Goal: Task Accomplishment & Management: Complete application form

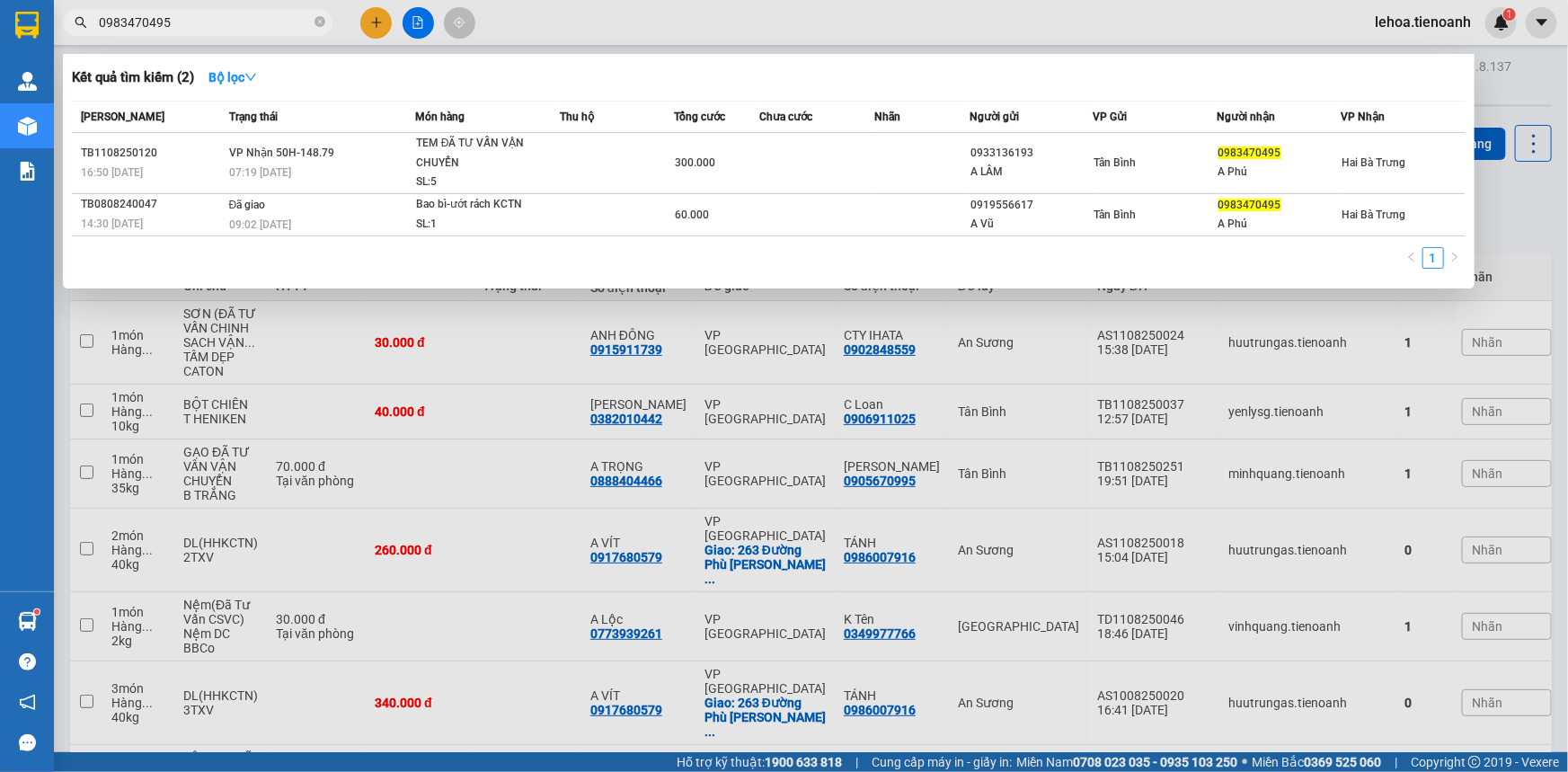
click at [447, 342] on div at bounding box center [784, 386] width 1568 height 772
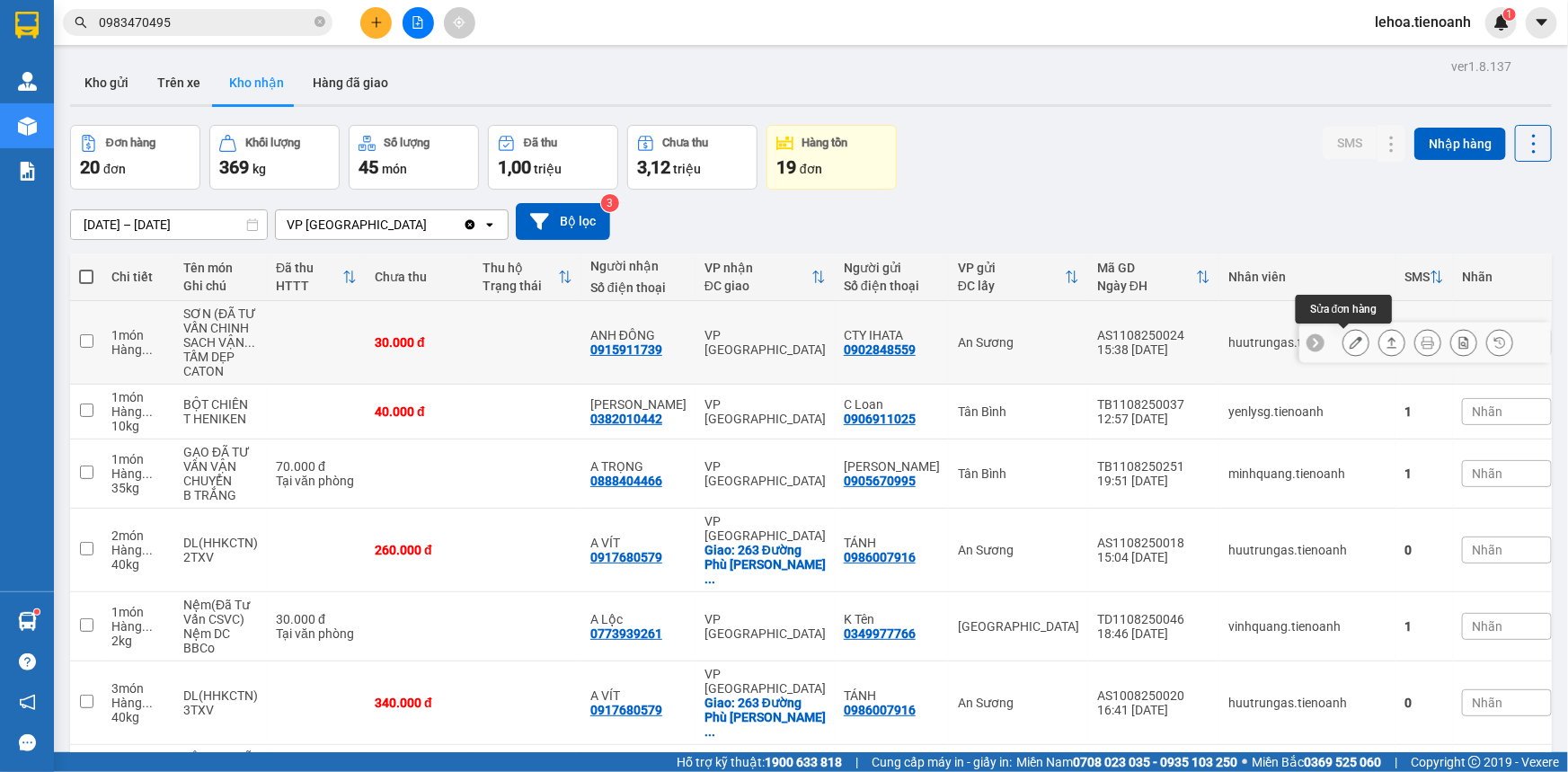
click at [1344, 347] on button at bounding box center [1356, 343] width 25 height 32
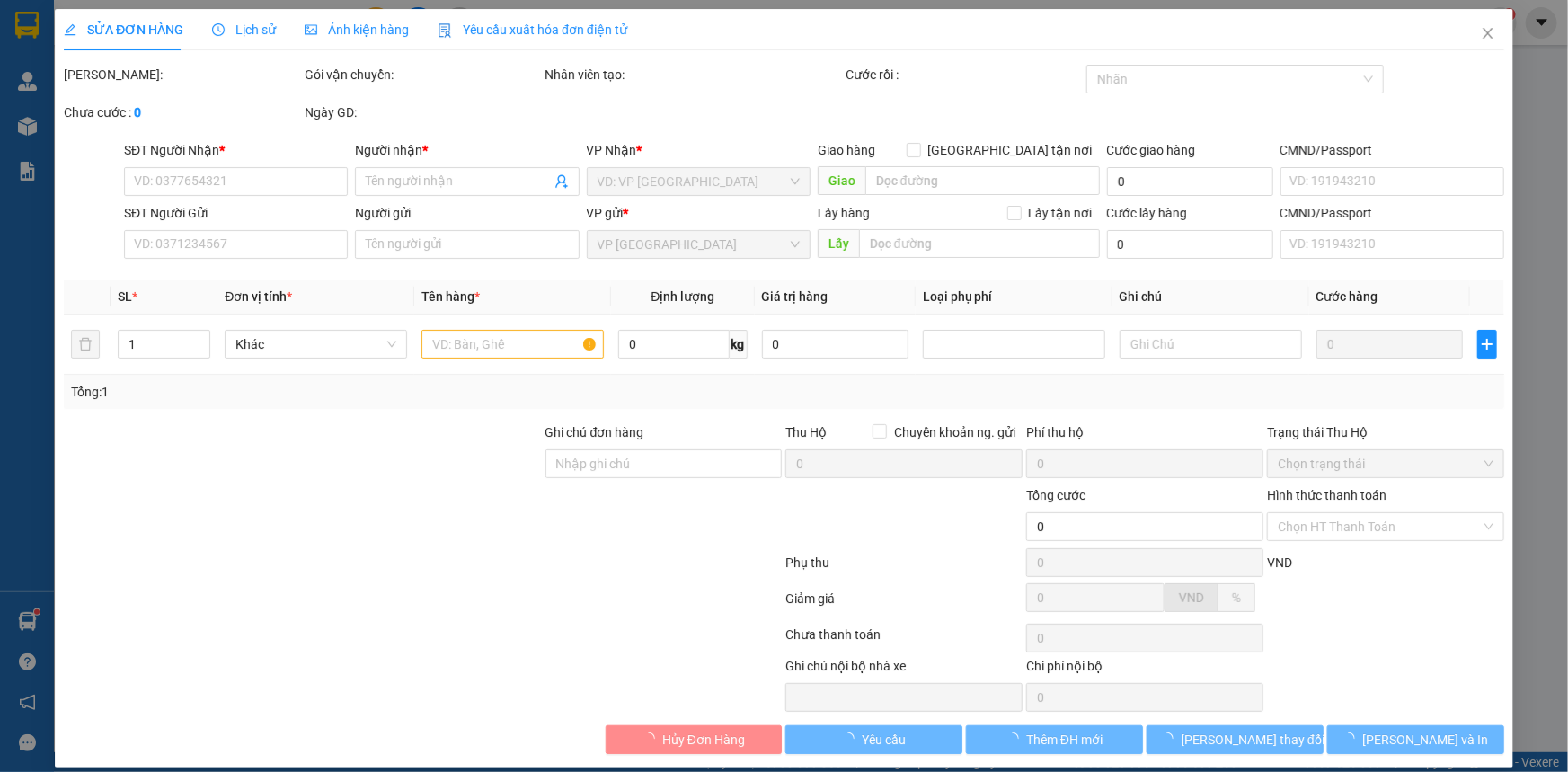
type input "0915911739"
type input "ANH ĐÔNG"
type input "0902848559"
type input "CTY IHATA"
type input "40K/1XO"
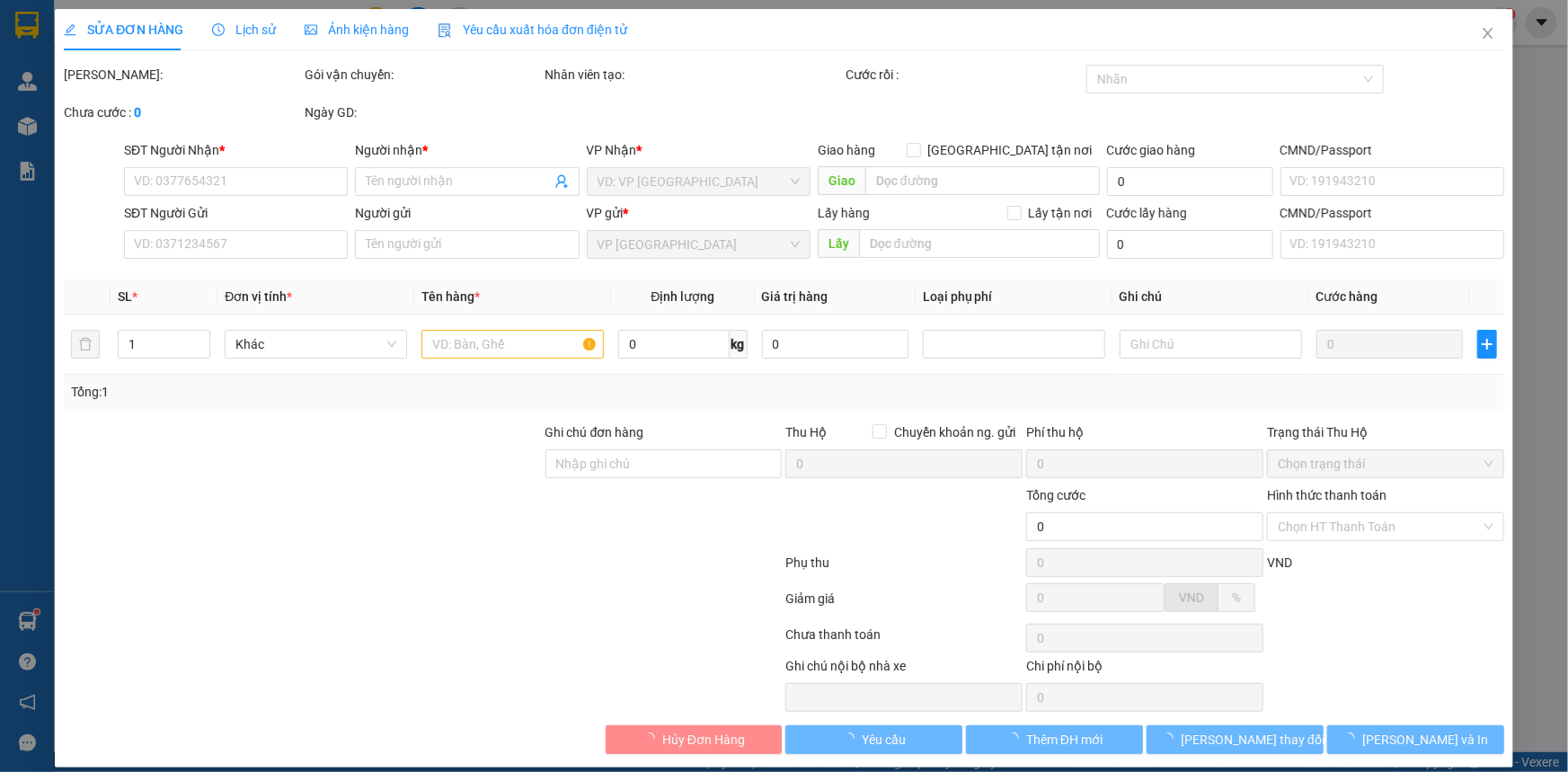
type input "30.000"
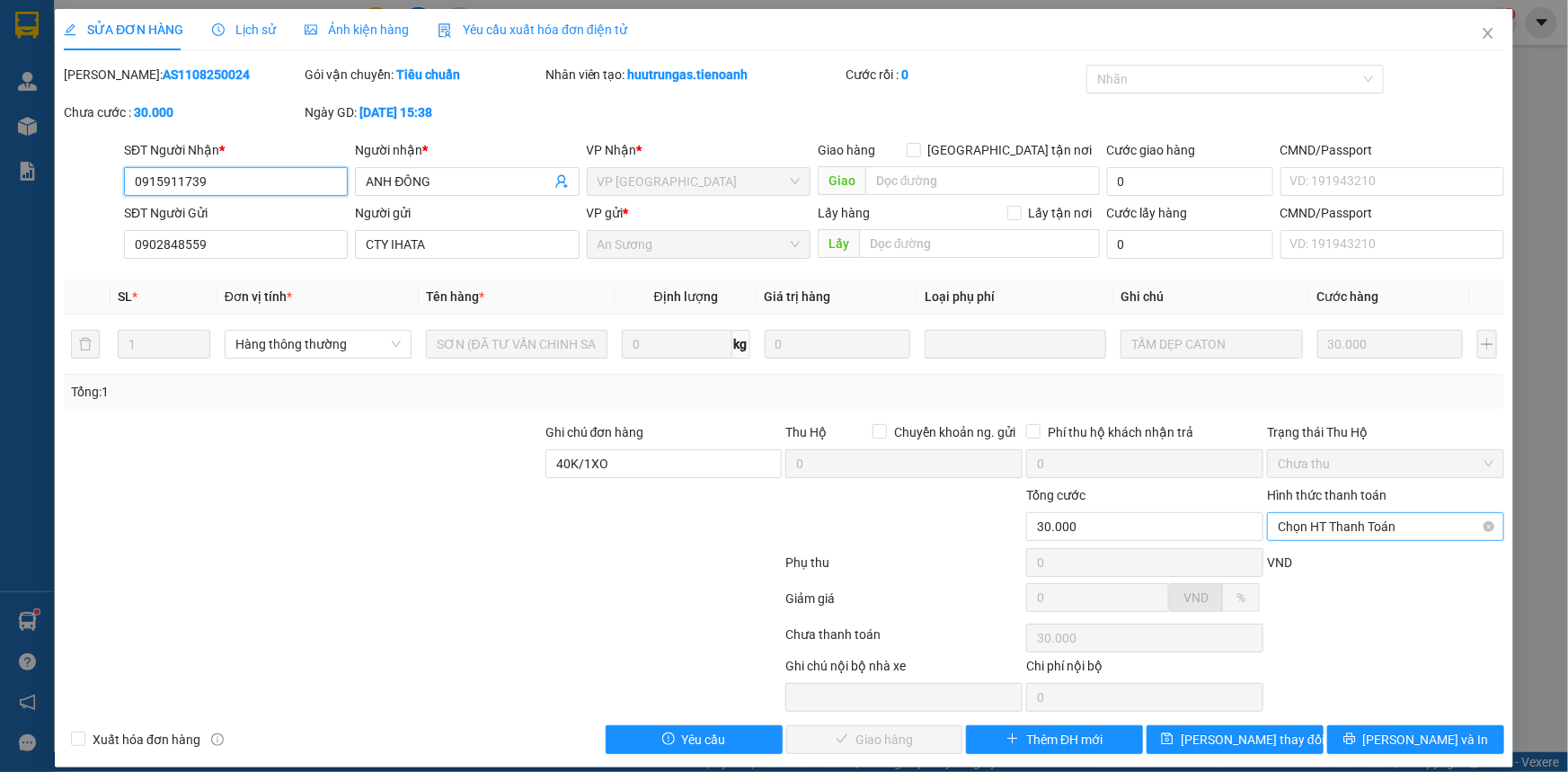
click at [1373, 532] on span "Chọn HT Thanh Toán" at bounding box center [1385, 527] width 216 height 27
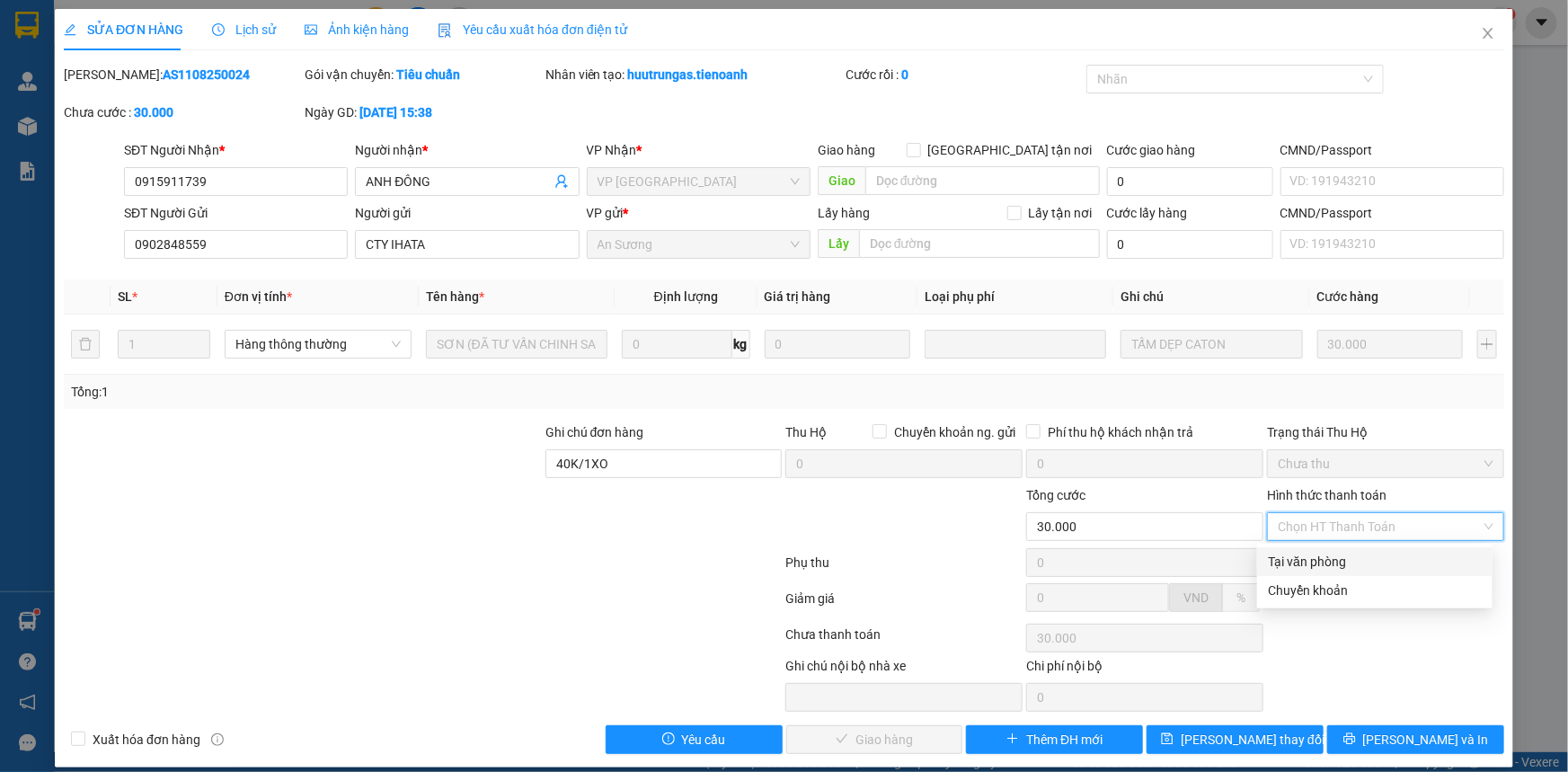
click at [1345, 556] on div "Tại văn phòng" at bounding box center [1375, 561] width 214 height 20
type input "0"
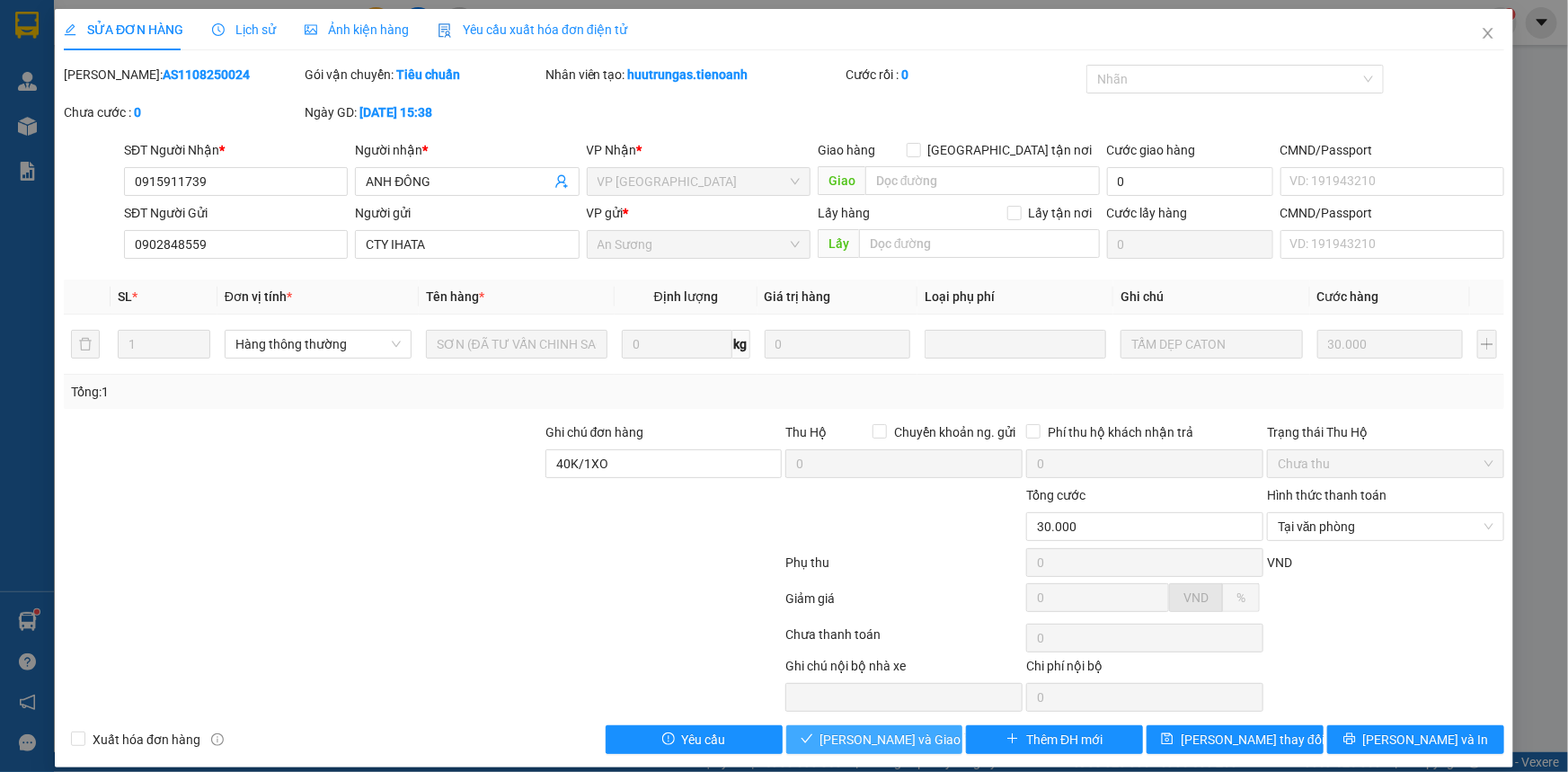
click at [874, 743] on span "Lưu và Giao hàng" at bounding box center [907, 739] width 172 height 20
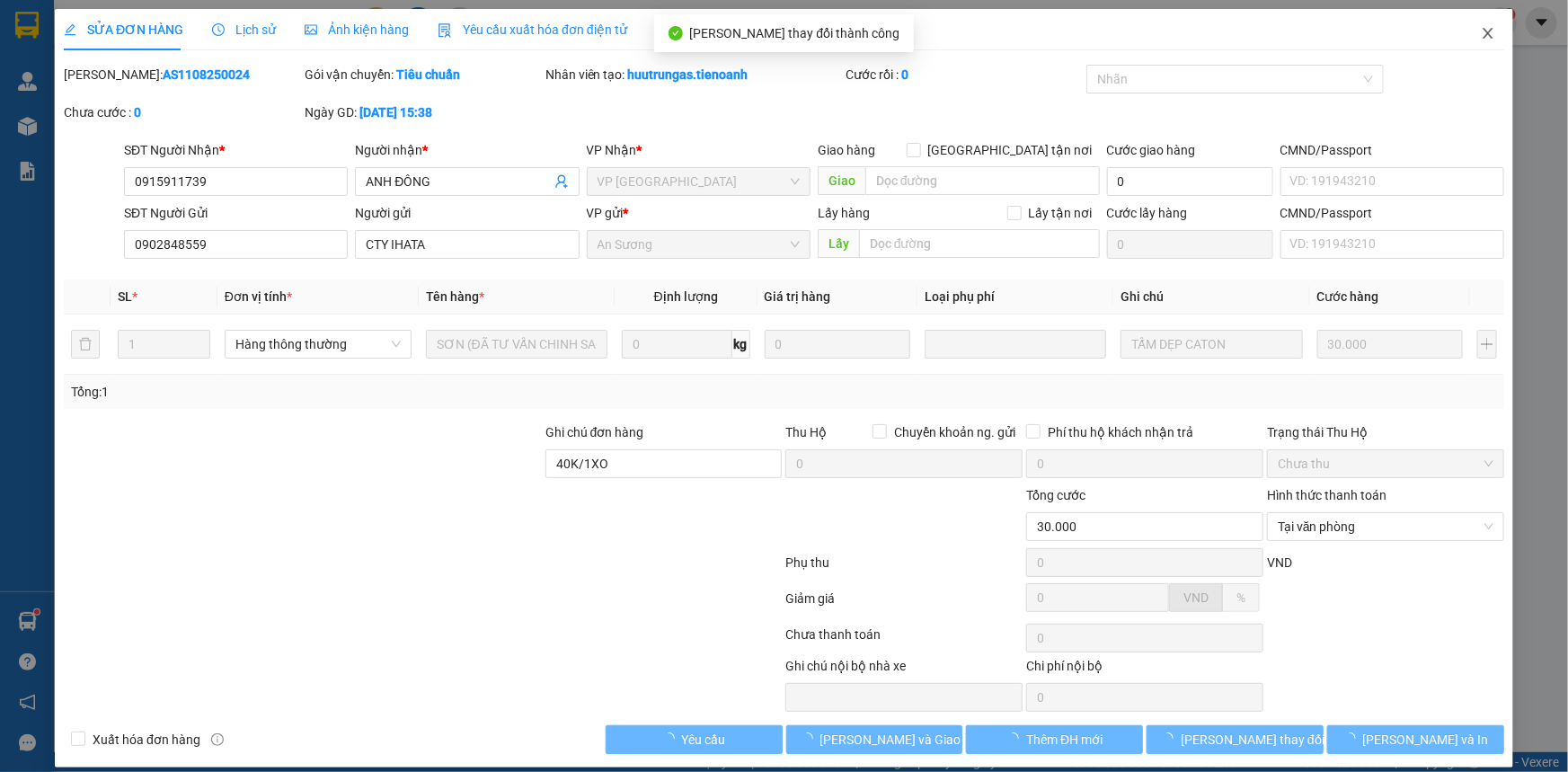
click at [1481, 34] on icon "close" at bounding box center [1488, 33] width 14 height 14
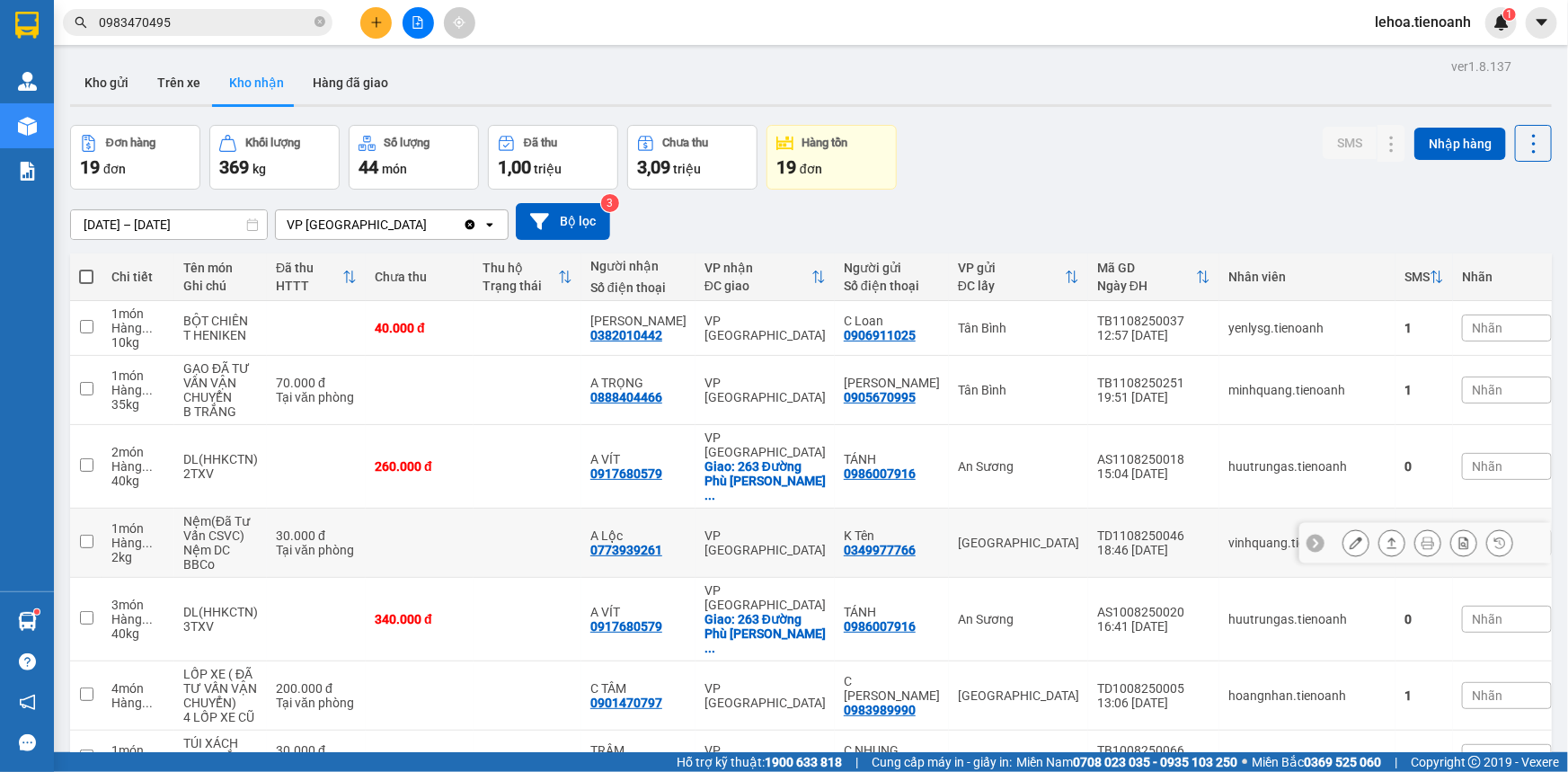
click at [1352, 528] on button at bounding box center [1356, 543] width 25 height 32
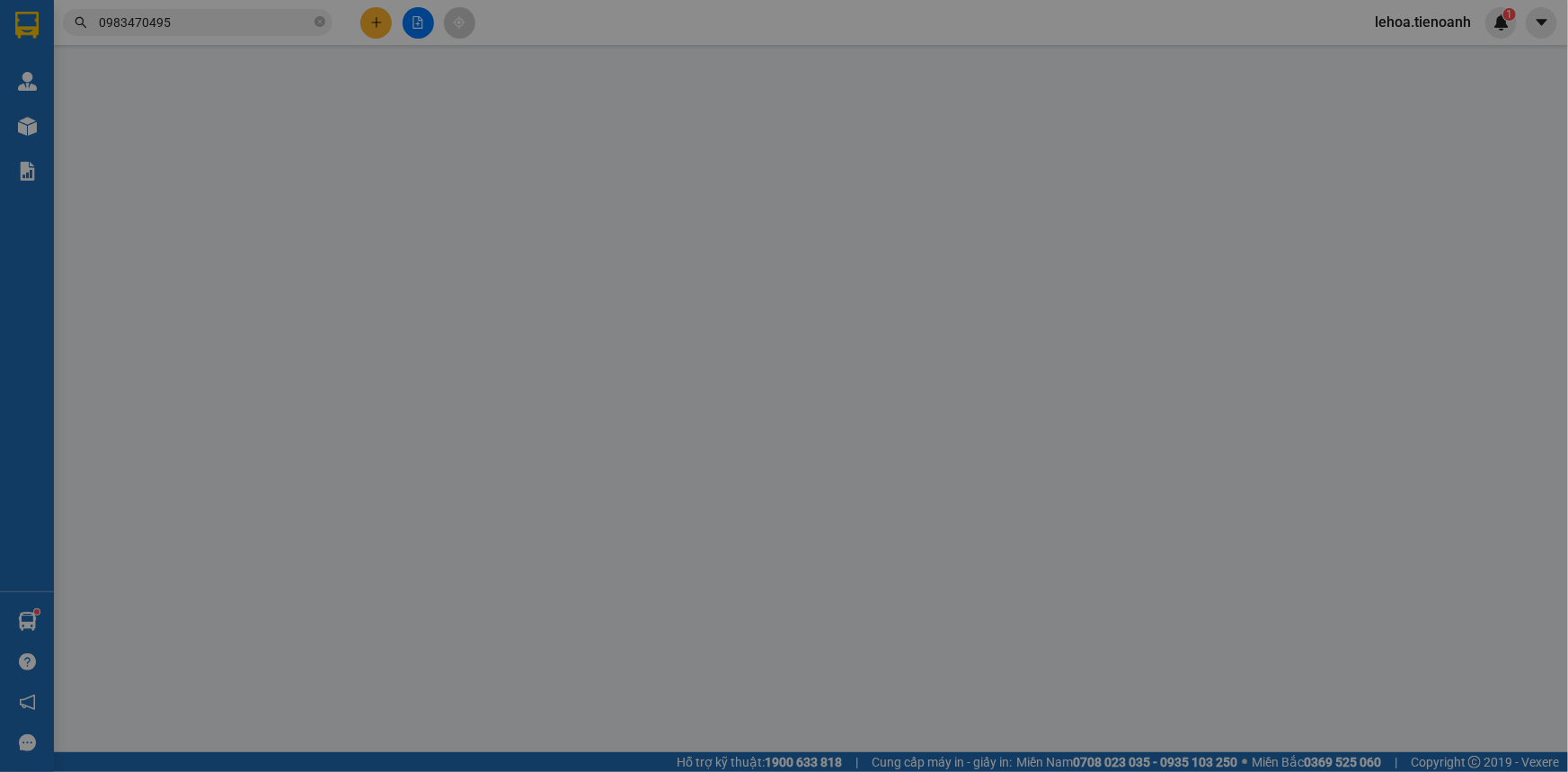
type input "0773939261"
type input "A Lộc"
type input "0349977766"
type input "K Tên"
type input "30.000"
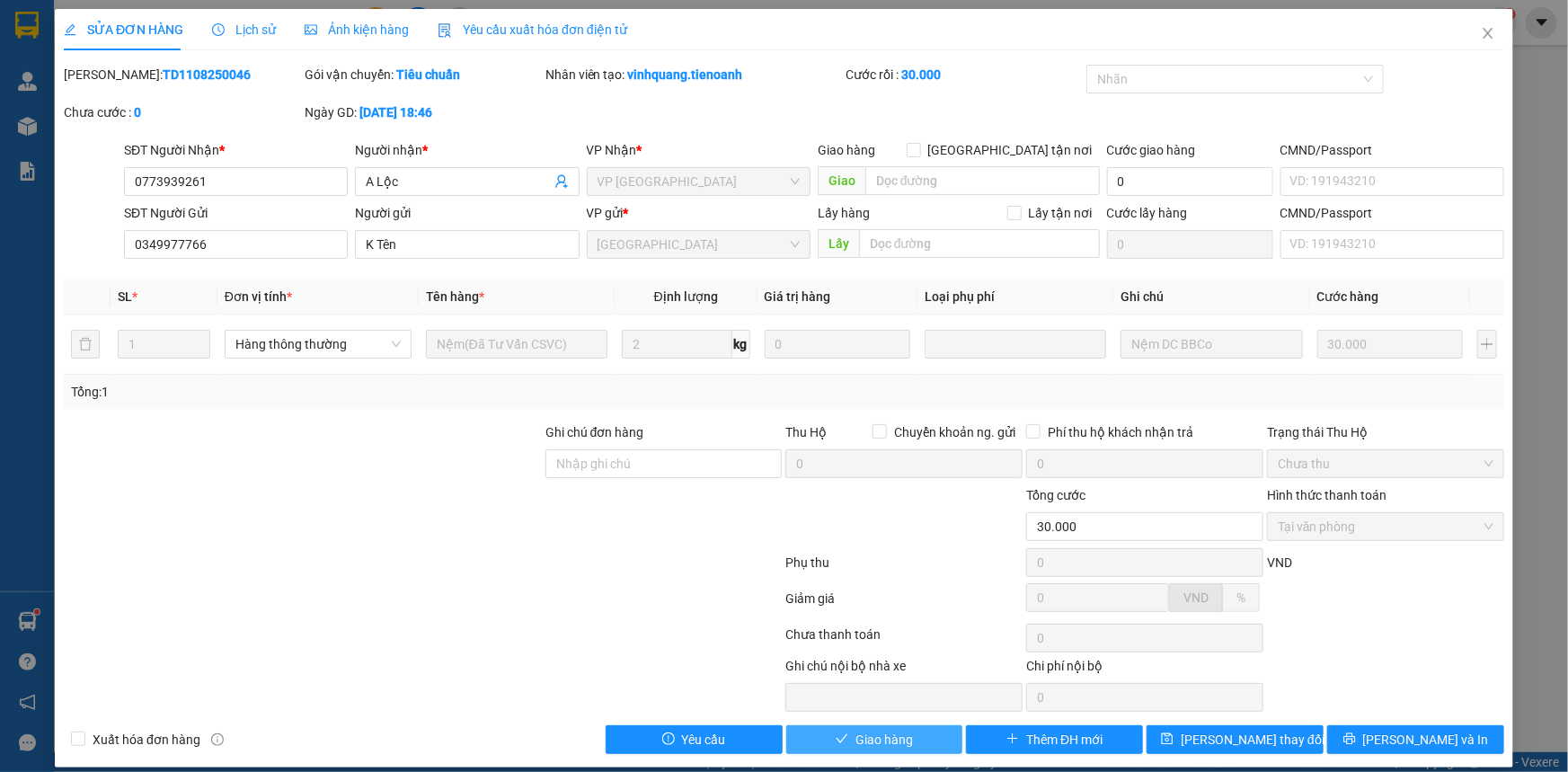
click at [871, 738] on span "Giao hàng" at bounding box center [884, 739] width 57 height 20
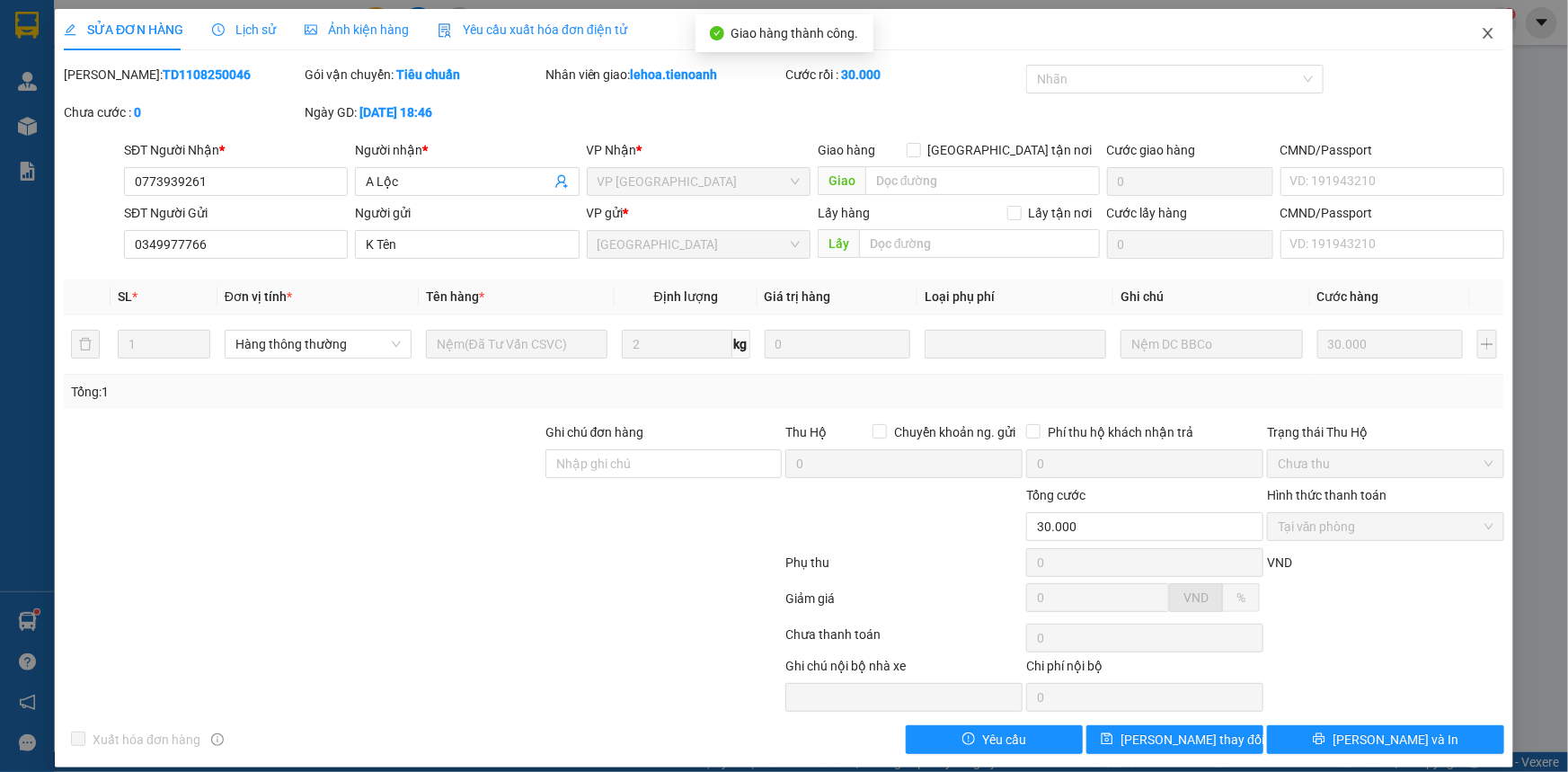
click at [1481, 36] on icon "close" at bounding box center [1488, 33] width 14 height 14
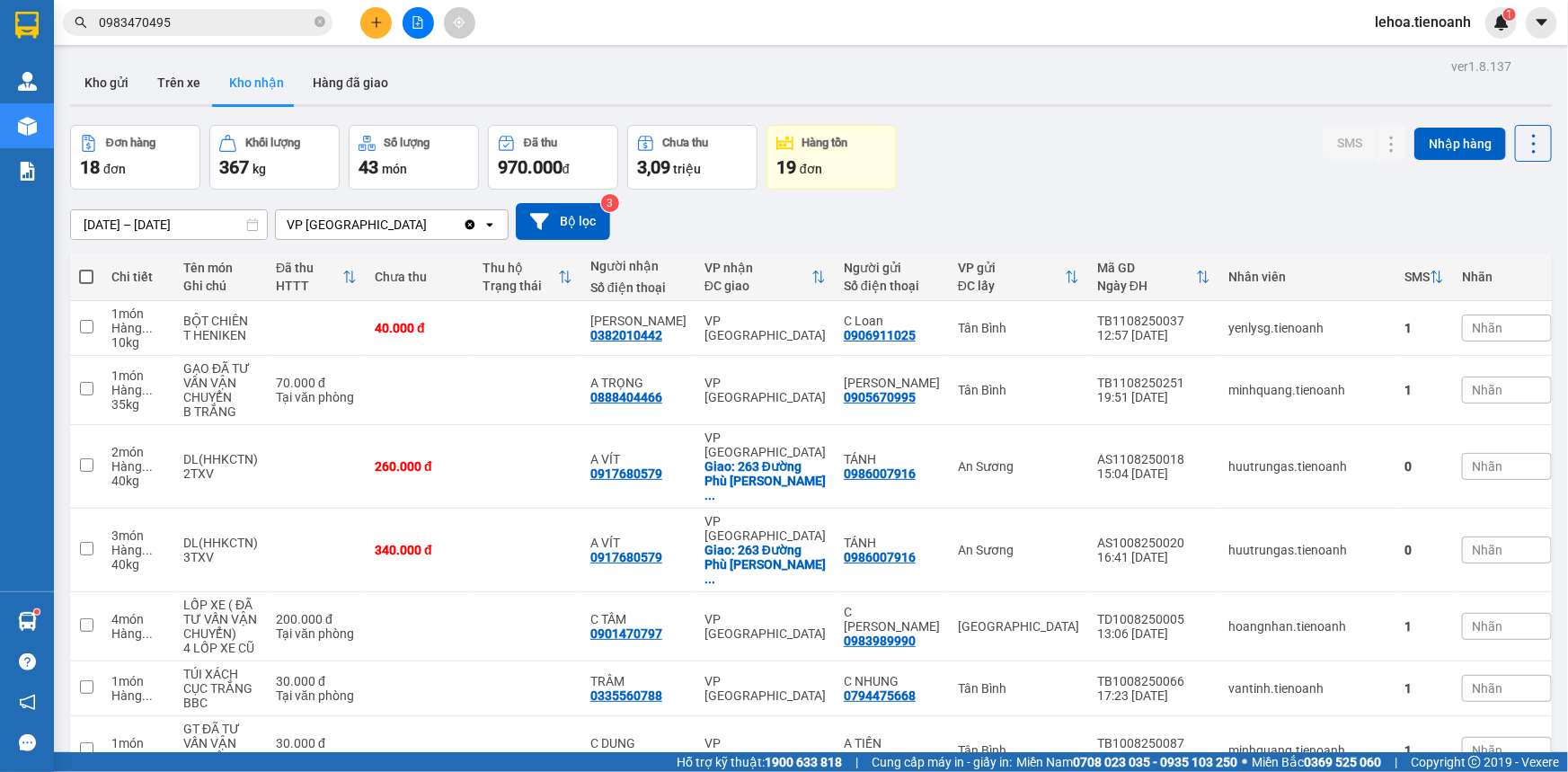
click at [377, 27] on icon "plus" at bounding box center [376, 22] width 12 height 12
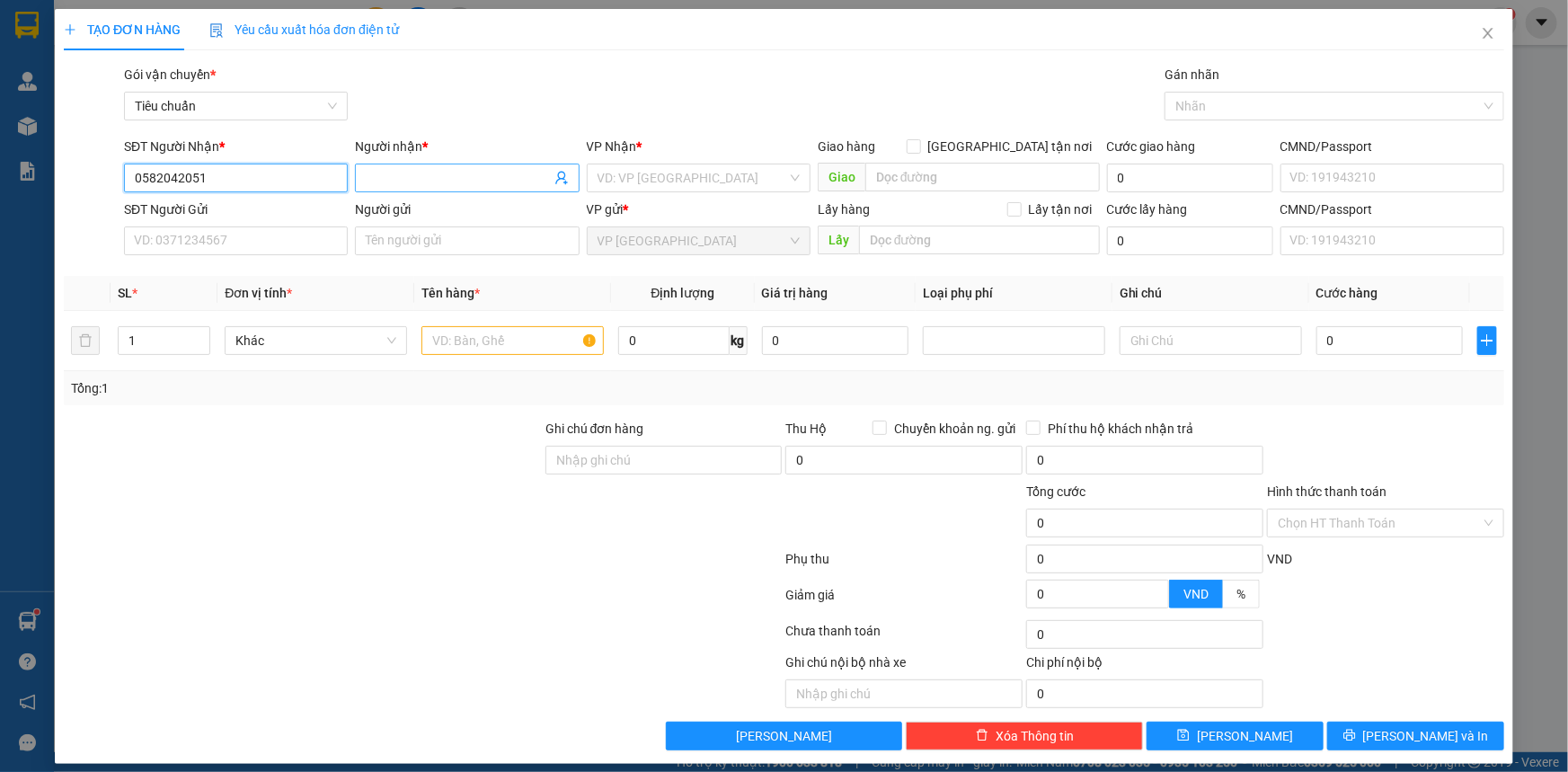
type input "0582042051"
click at [422, 182] on input "Người nhận *" at bounding box center [458, 177] width 184 height 20
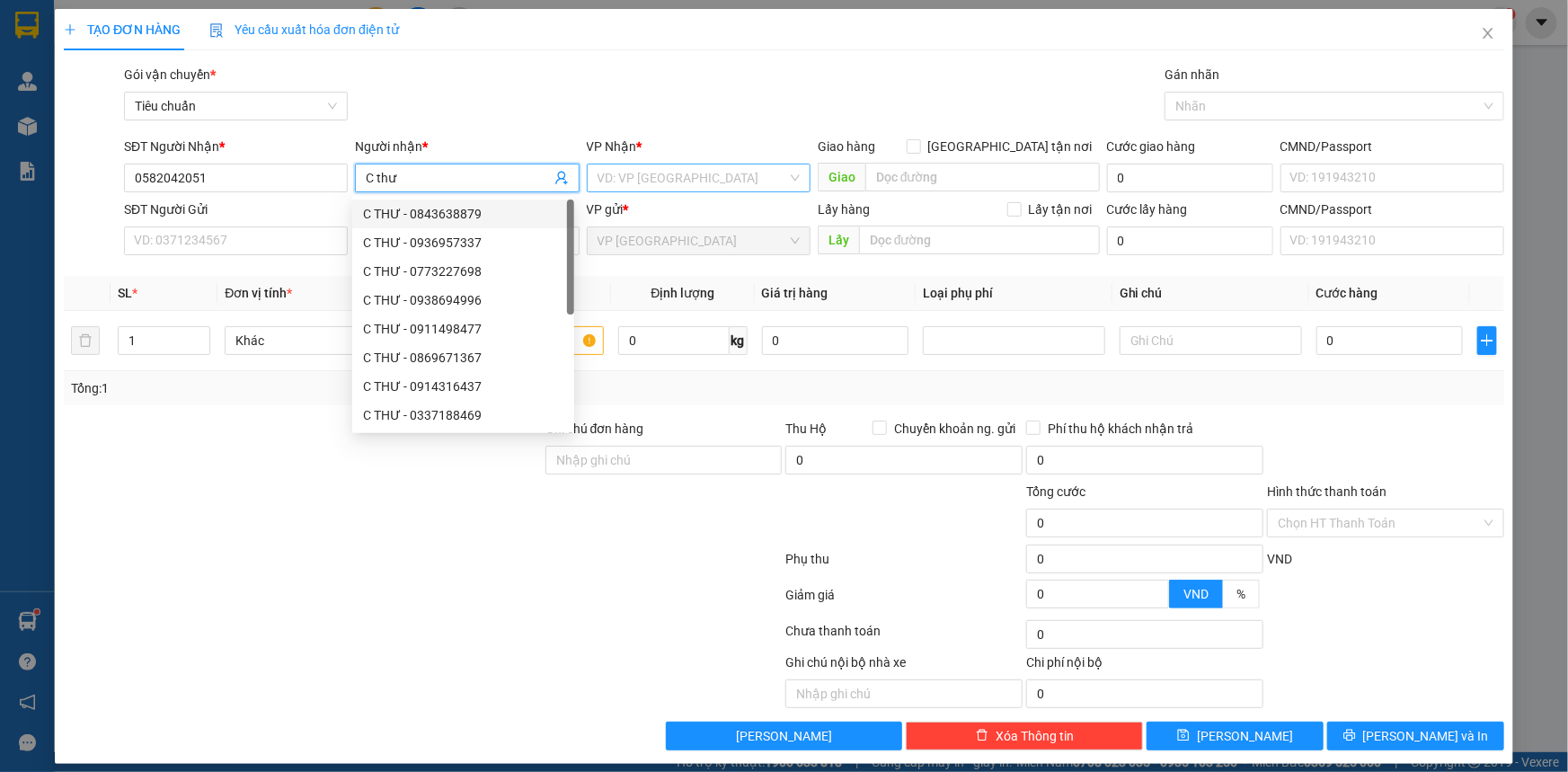
type input "C thư"
click at [693, 179] on input "search" at bounding box center [693, 178] width 190 height 27
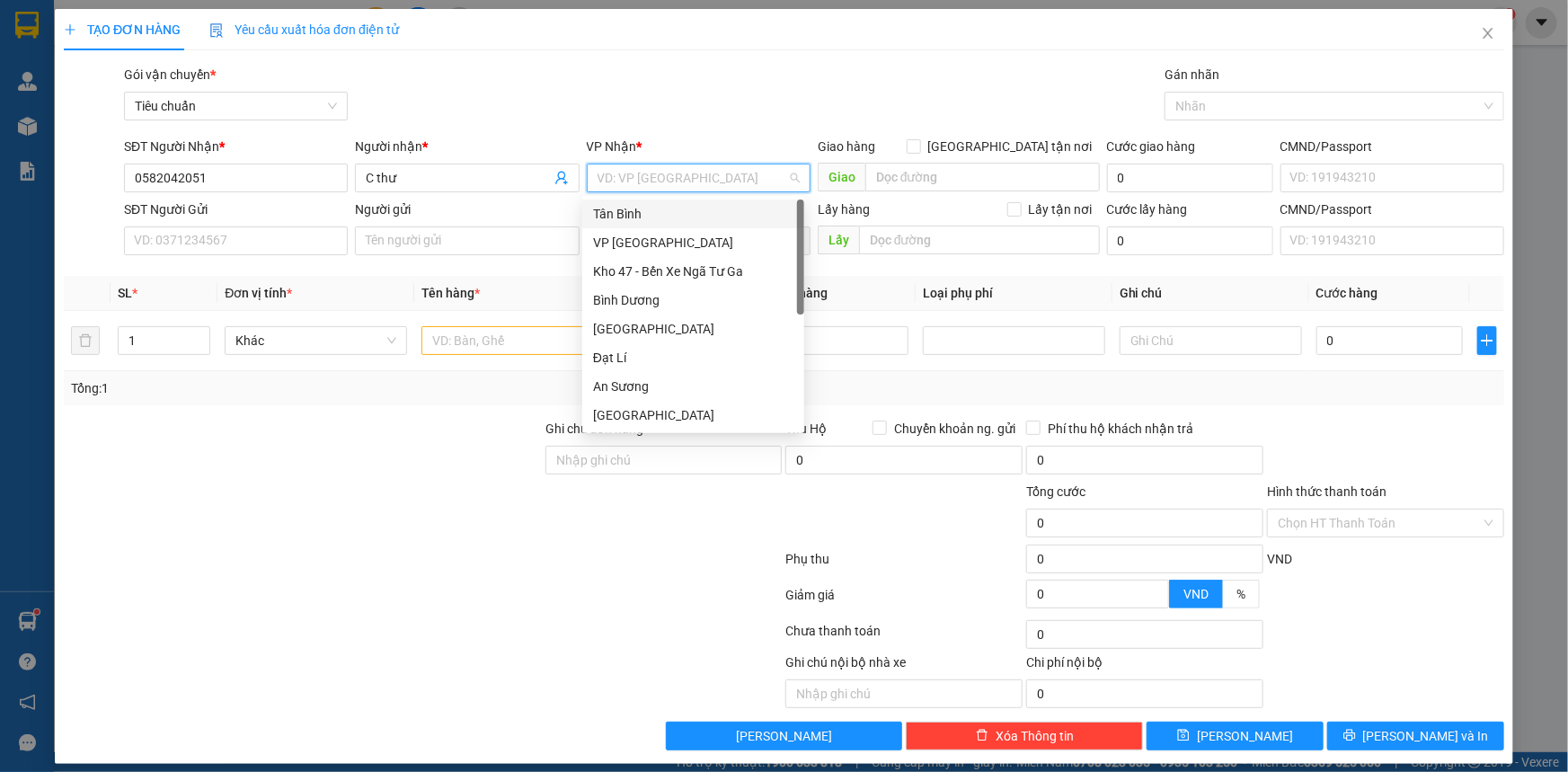
click at [631, 209] on div "Tân Bình" at bounding box center [693, 214] width 200 height 20
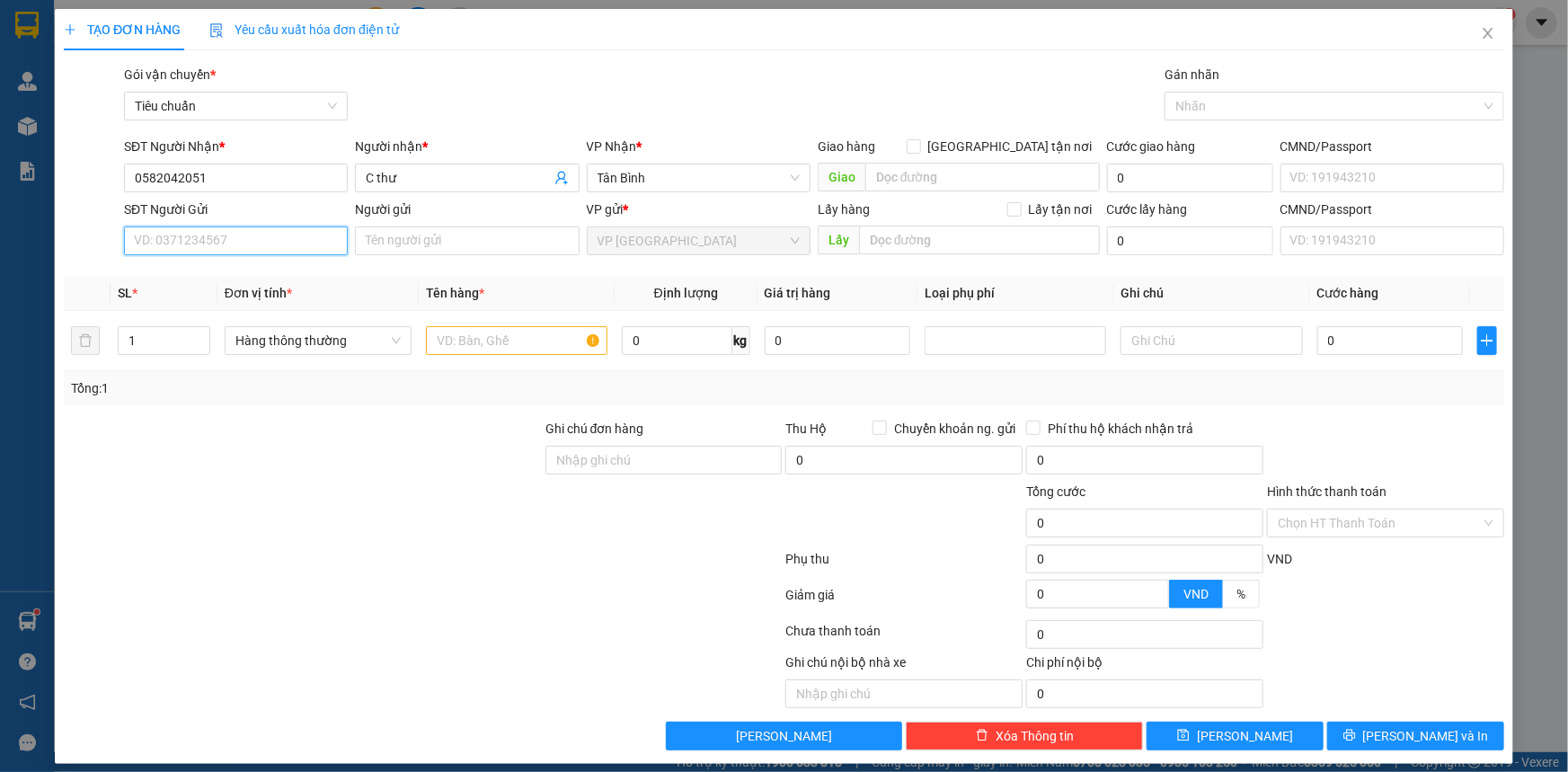
click at [225, 233] on input "SĐT Người Gửi" at bounding box center [236, 240] width 224 height 29
drag, startPoint x: 209, startPoint y: 177, endPoint x: 120, endPoint y: 177, distance: 89.0
click at [121, 177] on div "SĐT Người Nhận * 0582042051 0582042051" at bounding box center [236, 169] width 231 height 63
drag, startPoint x: 211, startPoint y: 177, endPoint x: 130, endPoint y: 185, distance: 81.4
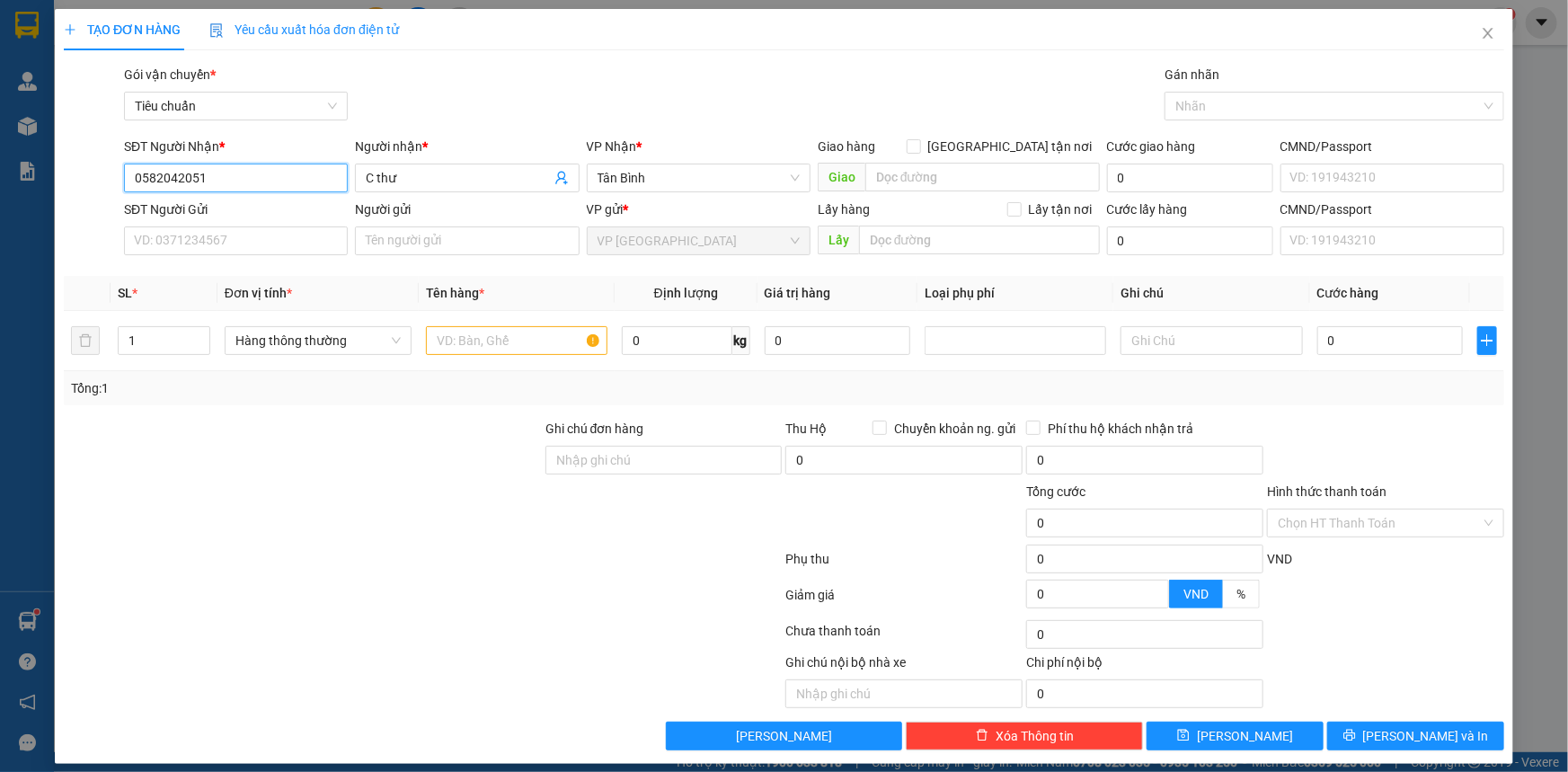
click at [130, 185] on input "0582042051" at bounding box center [236, 178] width 224 height 29
click at [176, 234] on input "SĐT Người Gửi" at bounding box center [236, 240] width 224 height 29
paste input "0582042051"
type input "0582042051"
click at [446, 238] on input "Người gửi" at bounding box center [467, 240] width 224 height 29
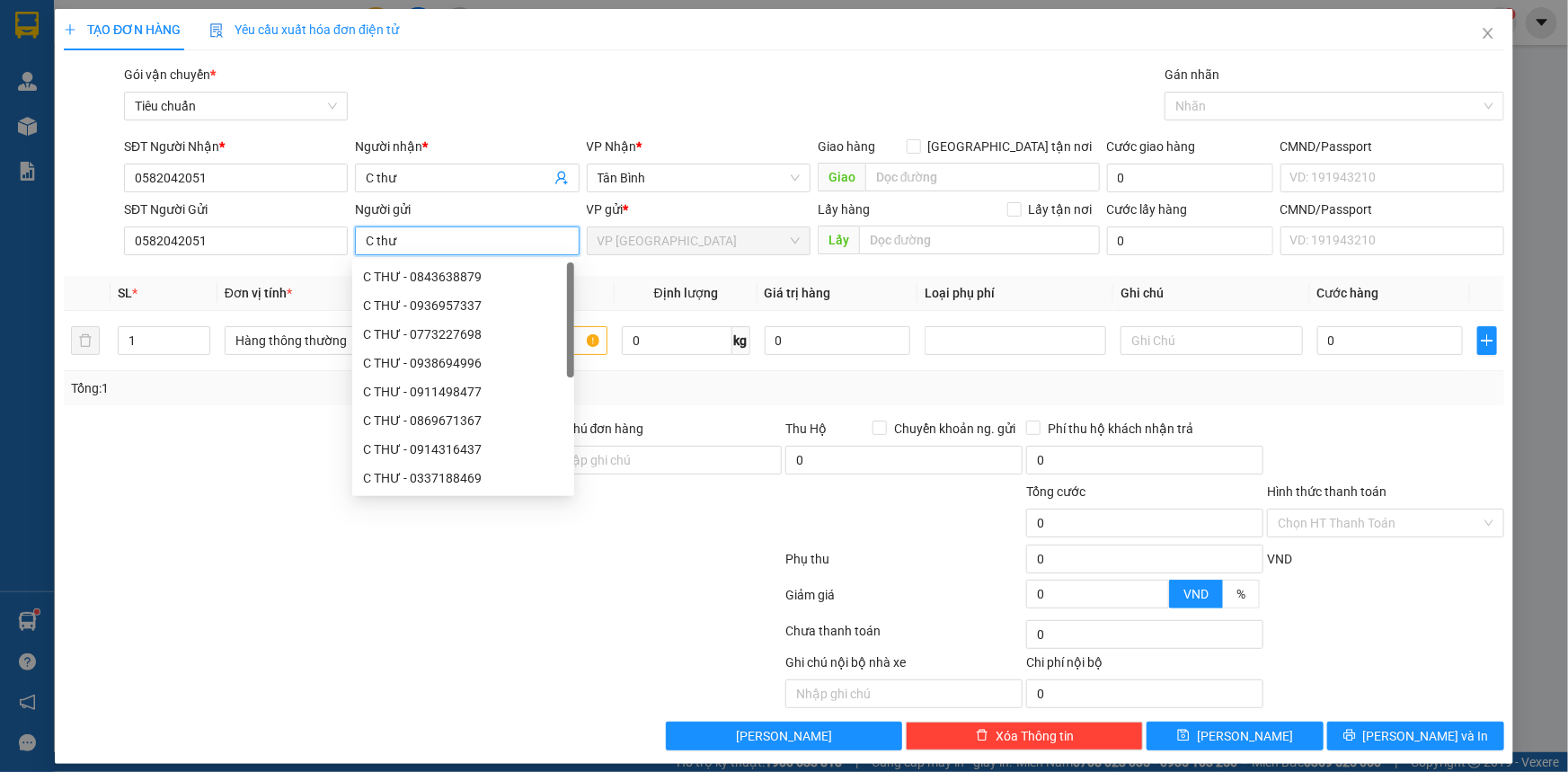
type input "C thư"
click at [475, 608] on div at bounding box center [422, 599] width 721 height 36
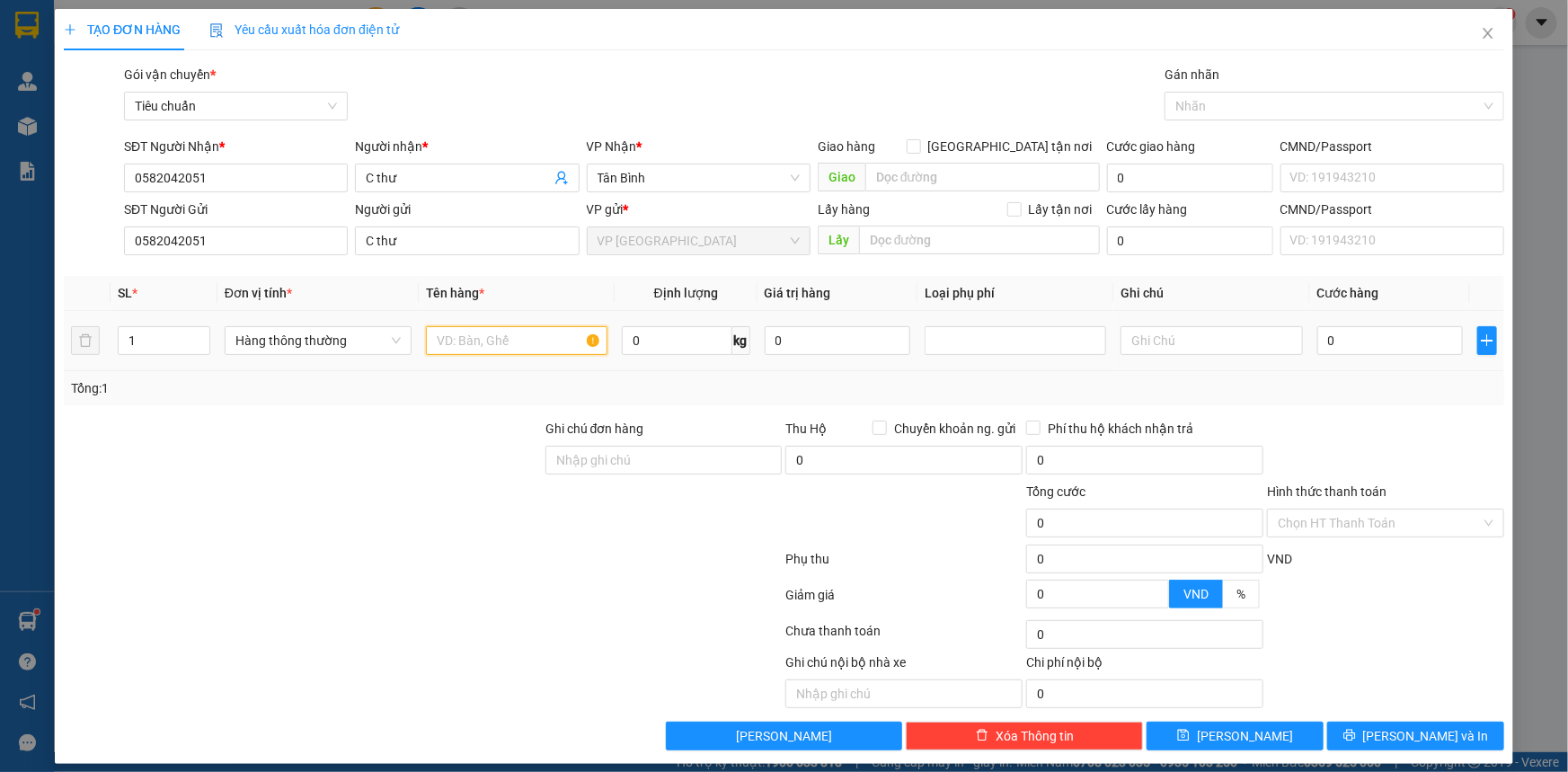
click at [527, 340] on input "text" at bounding box center [517, 341] width 182 height 29
type input "quần áo"
click at [1196, 343] on input "text" at bounding box center [1212, 341] width 182 height 29
type input "vali hông"
click at [1382, 334] on input "0" at bounding box center [1390, 341] width 147 height 29
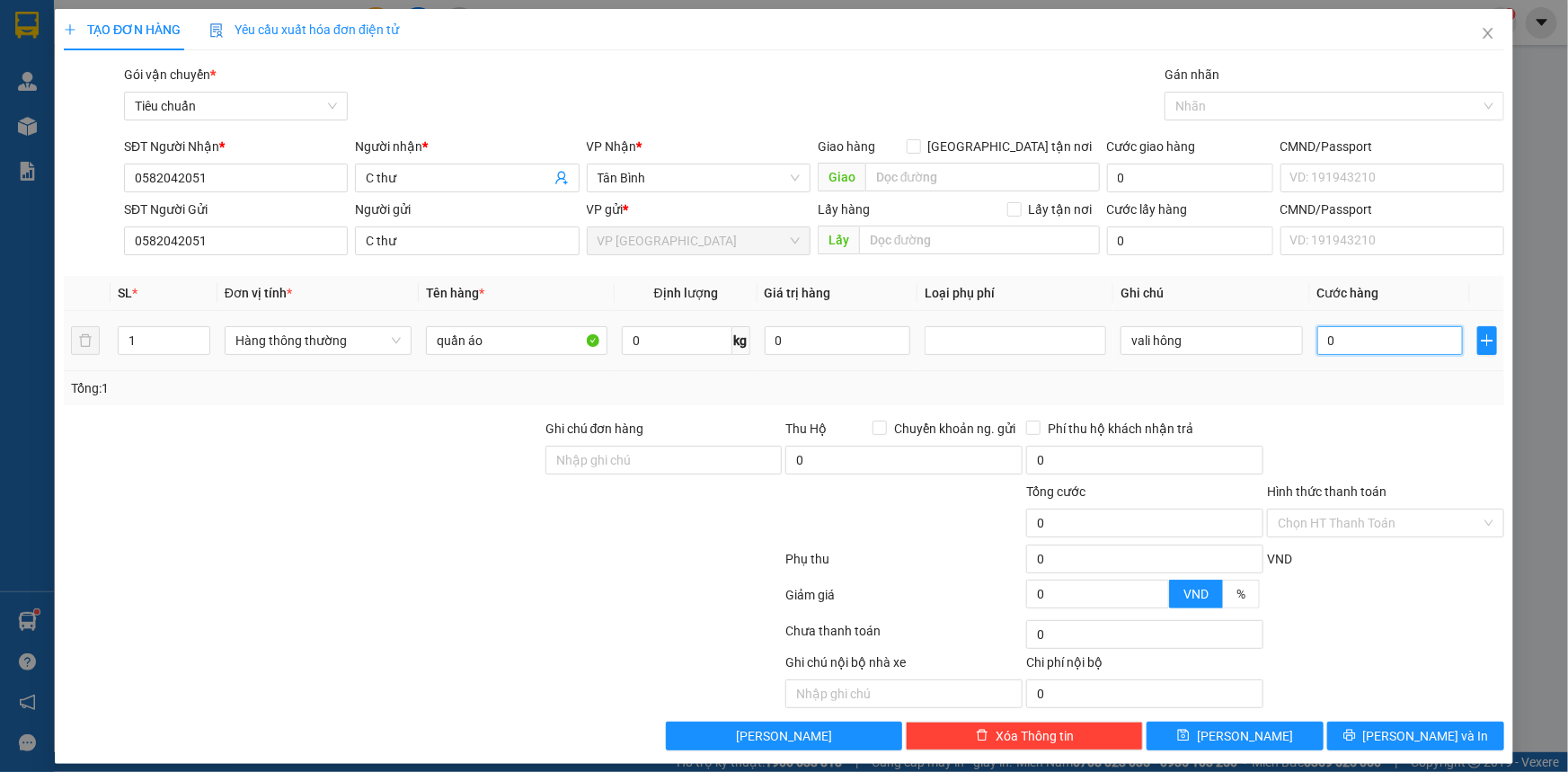
type input "5"
type input "50"
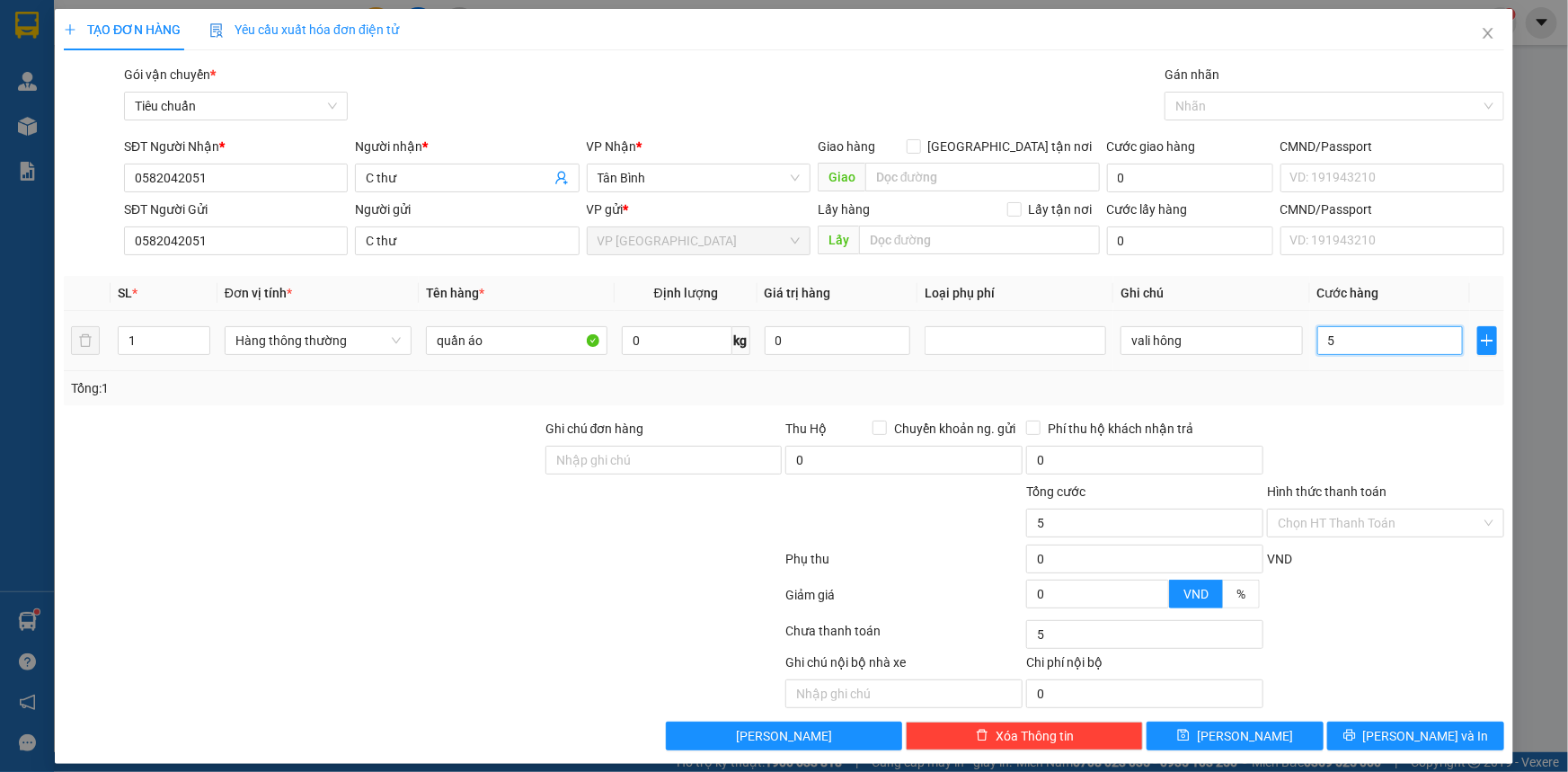
type input "50"
type input "50.000"
click at [1378, 369] on td "50.000" at bounding box center [1391, 341] width 161 height 60
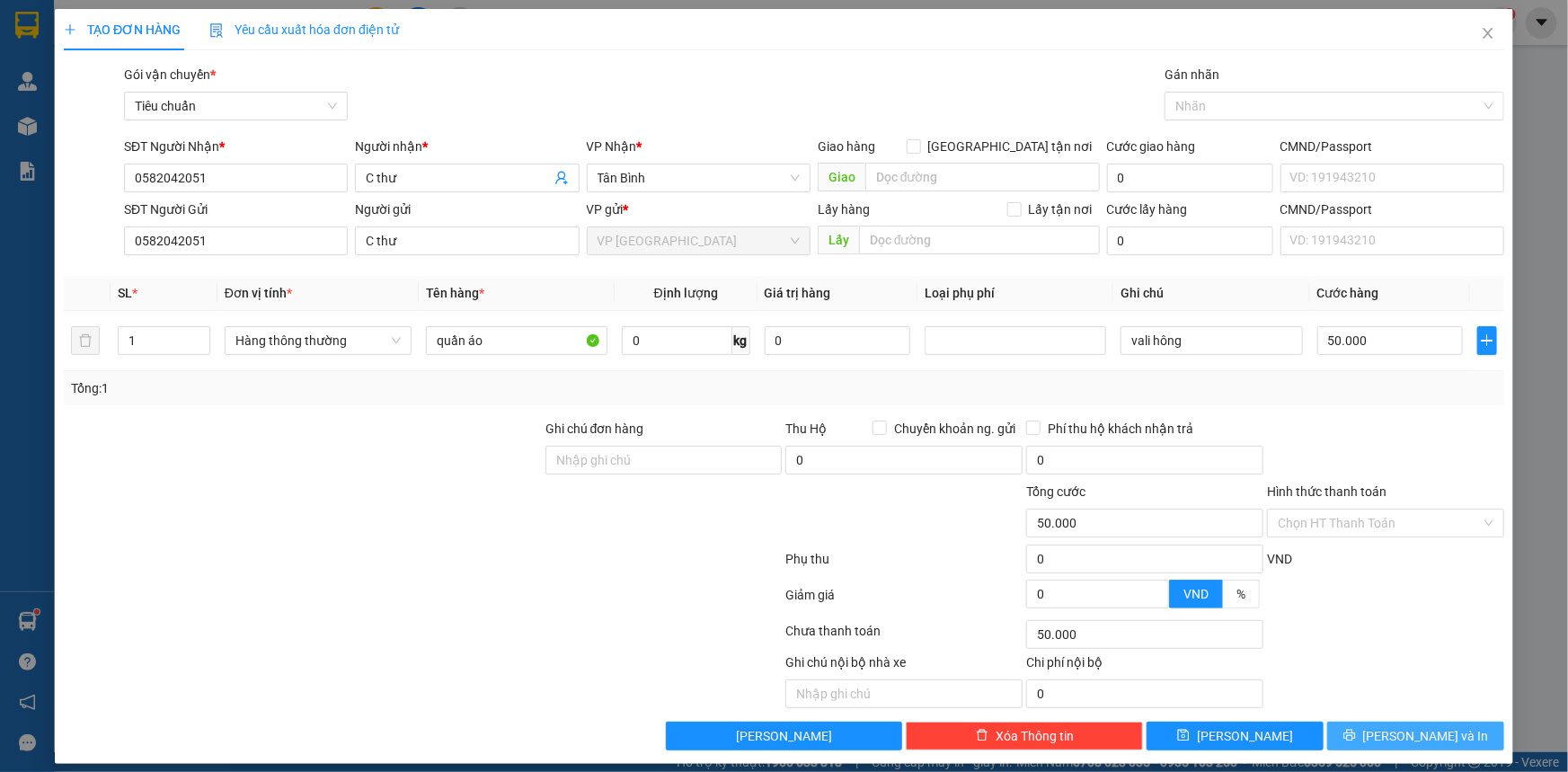
click at [1395, 739] on span "Lưu và In" at bounding box center [1425, 736] width 125 height 20
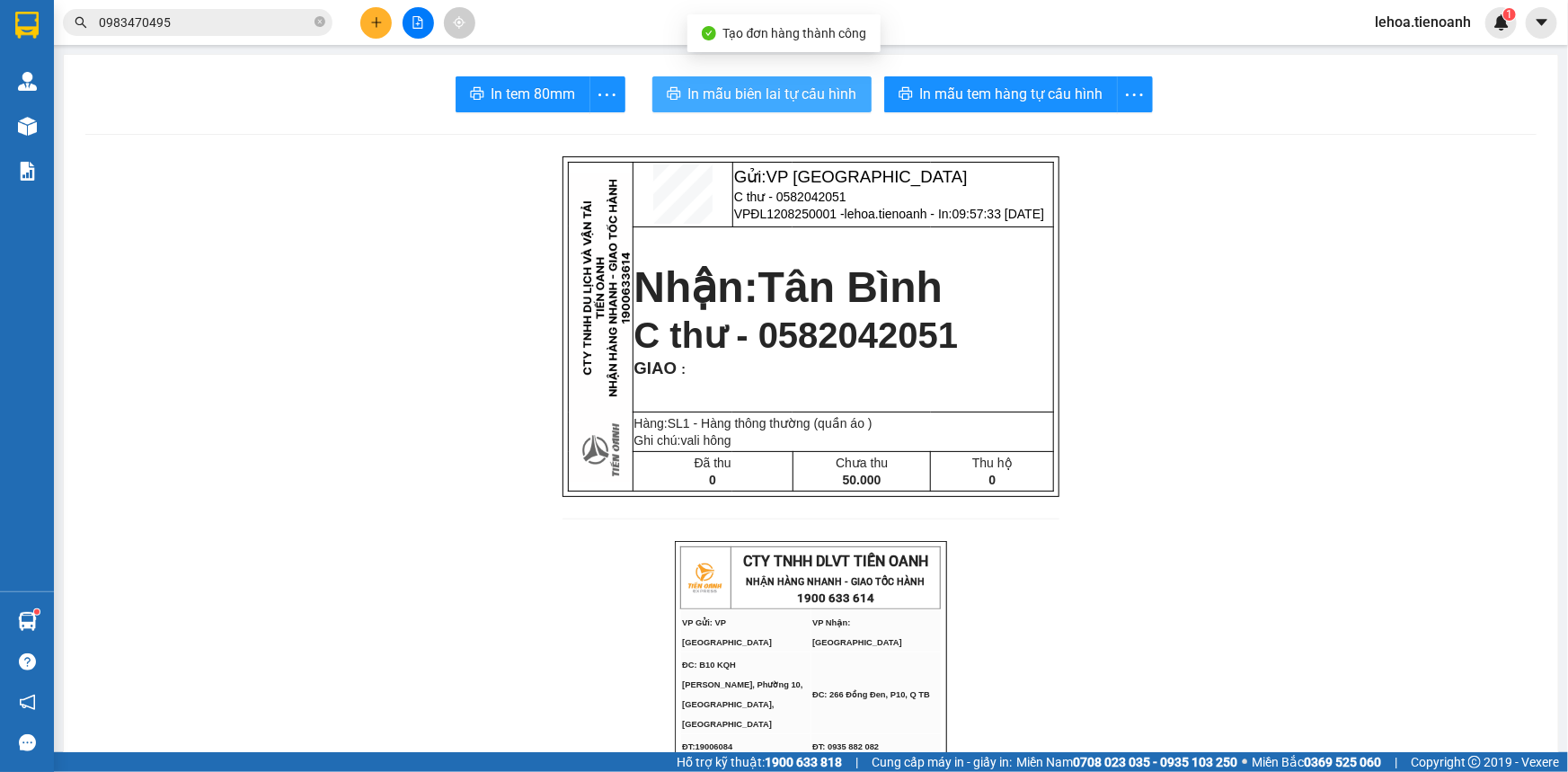
click at [817, 105] on span "In mẫu biên lai tự cấu hình" at bounding box center [773, 93] width 169 height 22
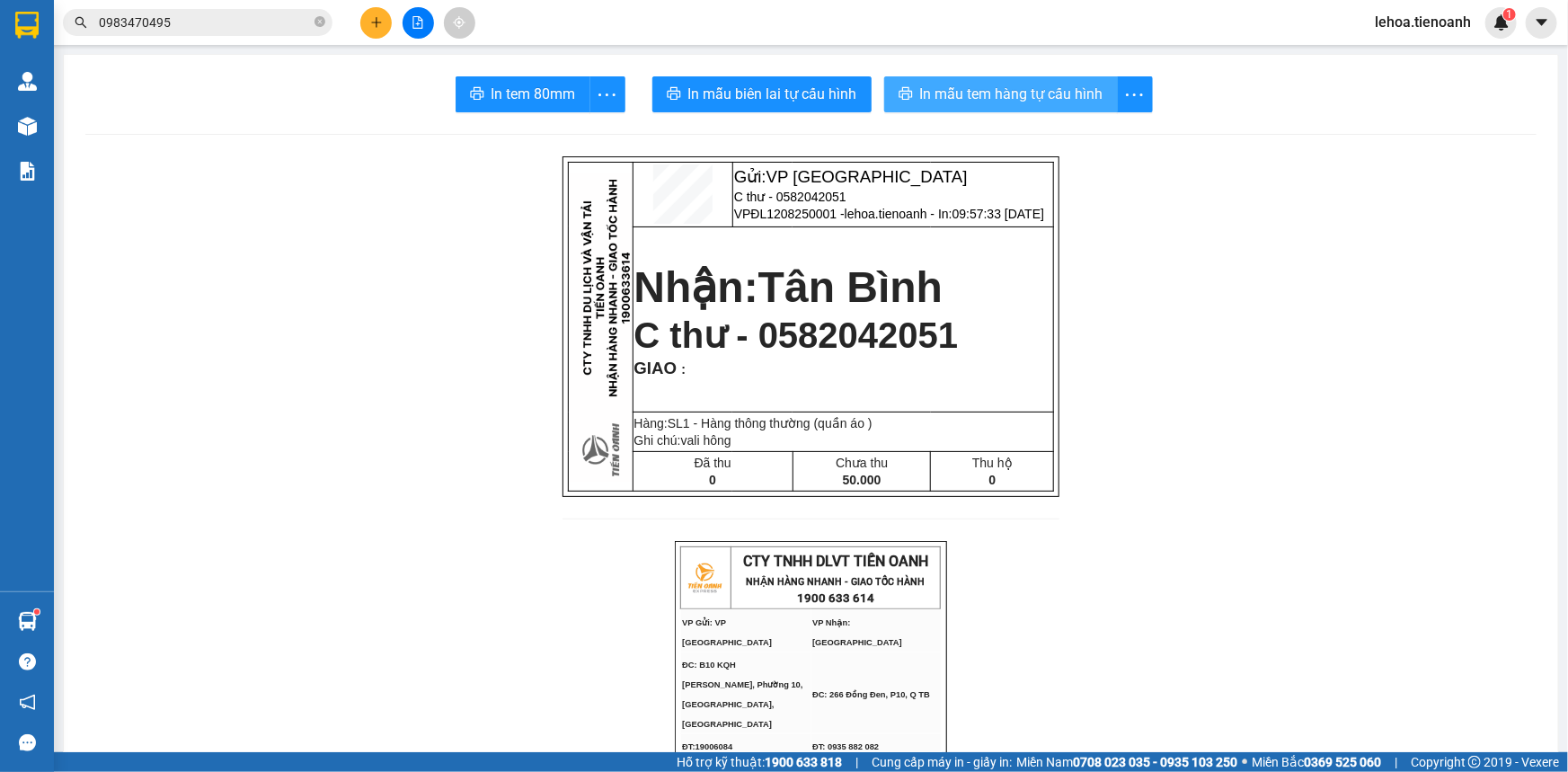
click at [1007, 104] on span "In mẫu tem hàng tự cấu hình" at bounding box center [1011, 93] width 183 height 22
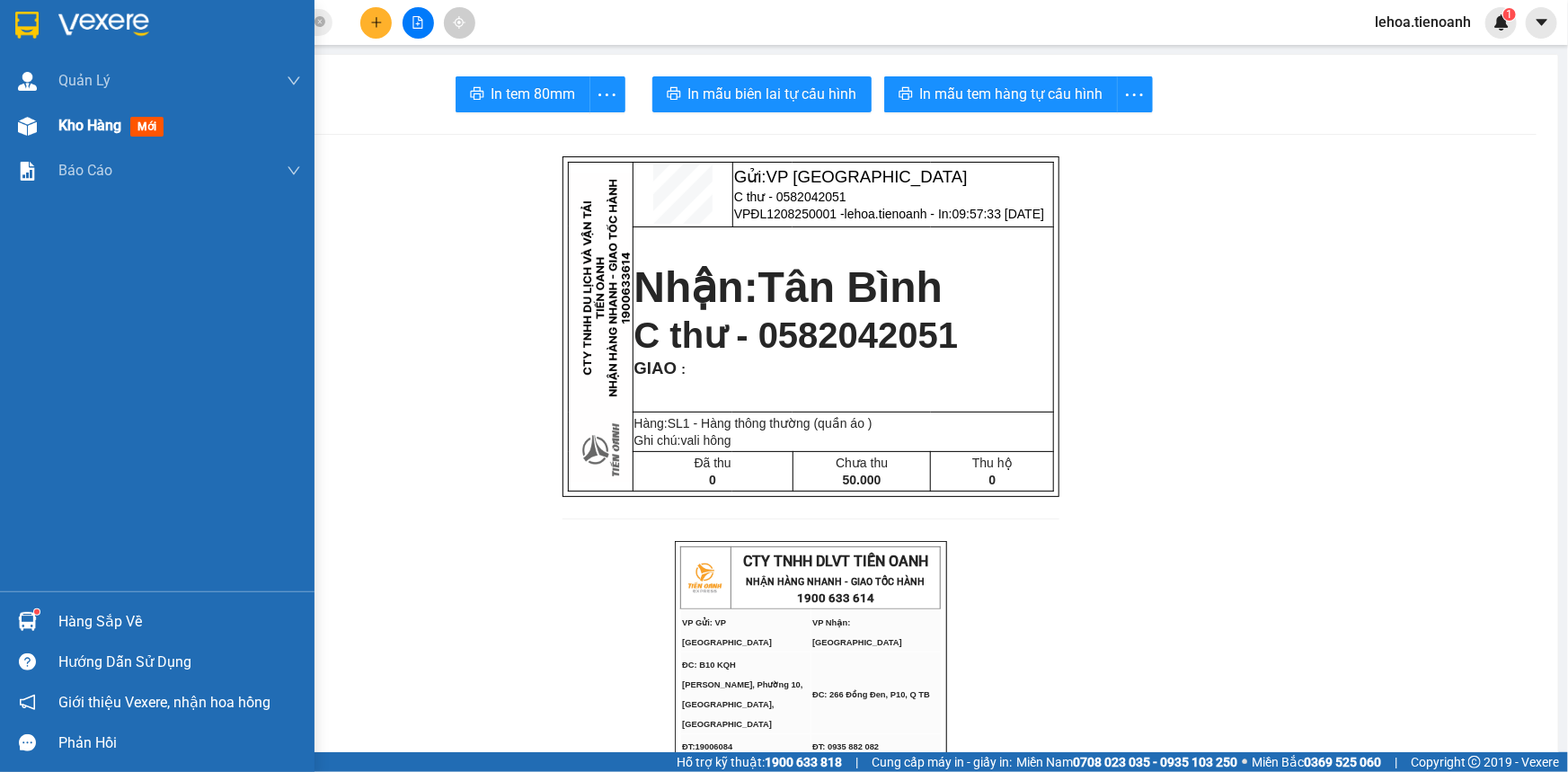
click at [89, 125] on span "Kho hàng" at bounding box center [90, 125] width 63 height 17
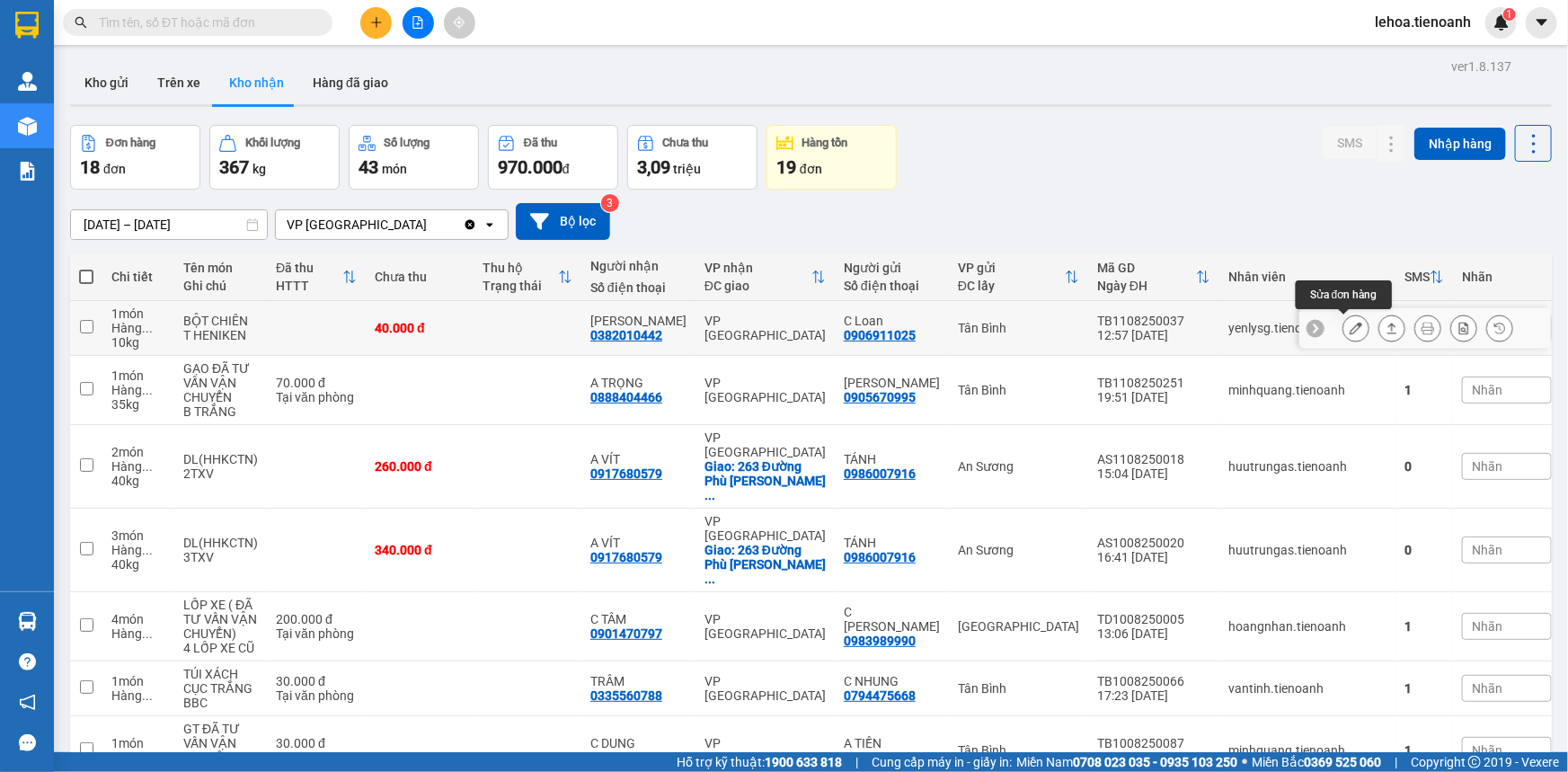
click at [1350, 332] on icon at bounding box center [1355, 328] width 12 height 12
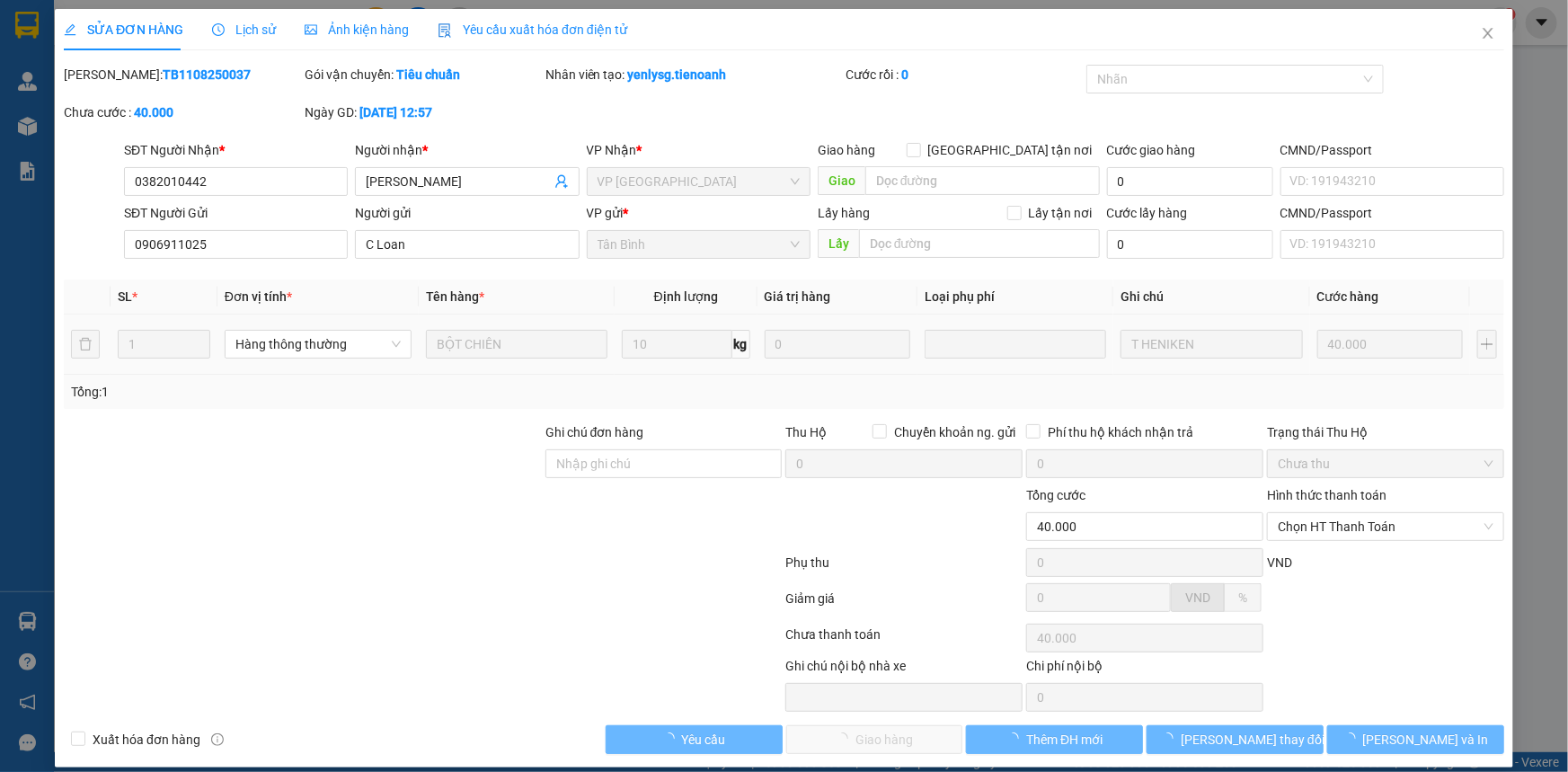
type input "0382010442"
type input "[PERSON_NAME]"
type input "0906911025"
type input "C Loan"
type input "40.000"
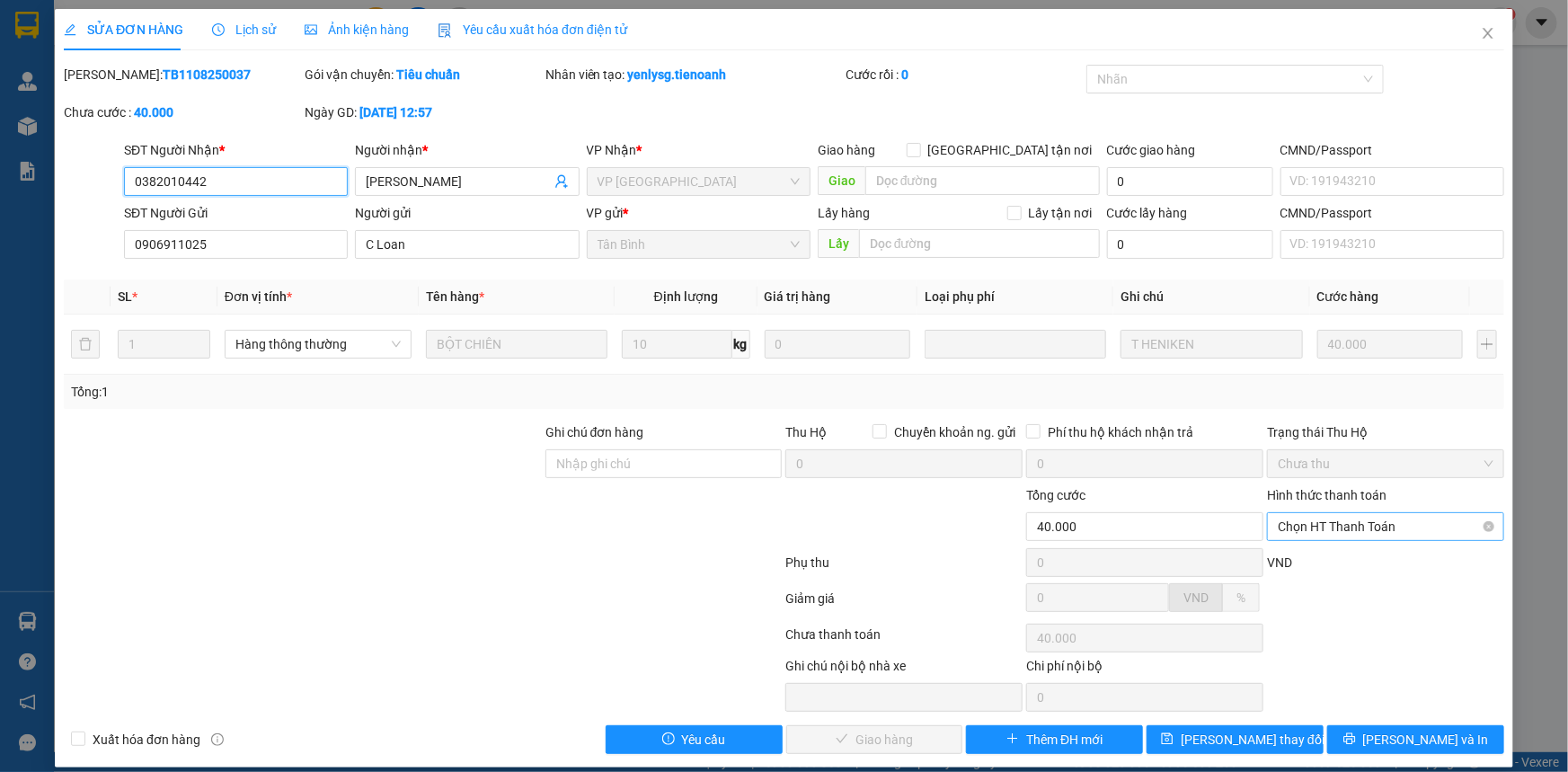
click at [1359, 529] on span "Chọn HT Thanh Toán" at bounding box center [1385, 527] width 216 height 27
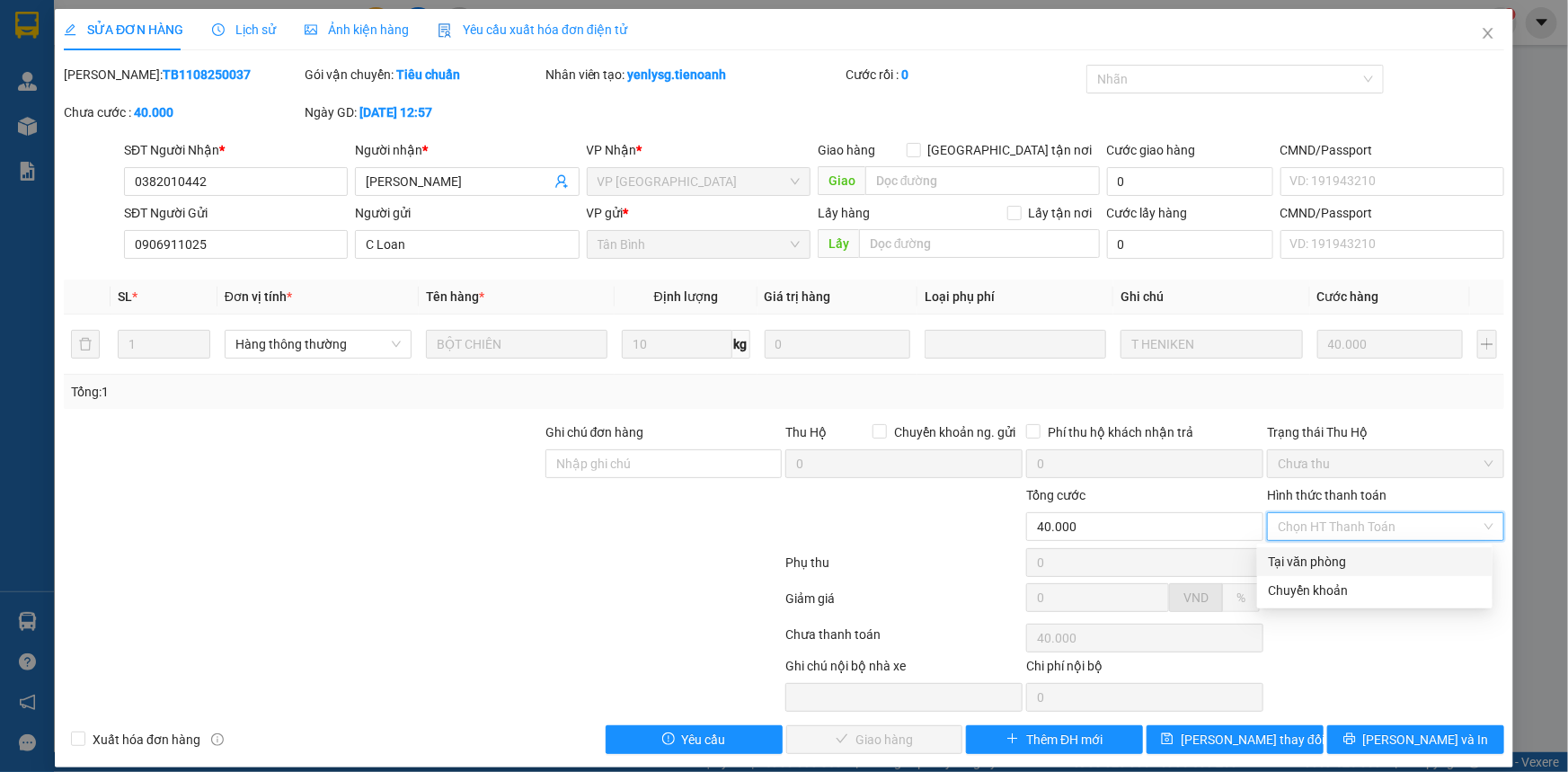
click at [1322, 561] on div "Tại văn phòng" at bounding box center [1375, 561] width 214 height 20
type input "0"
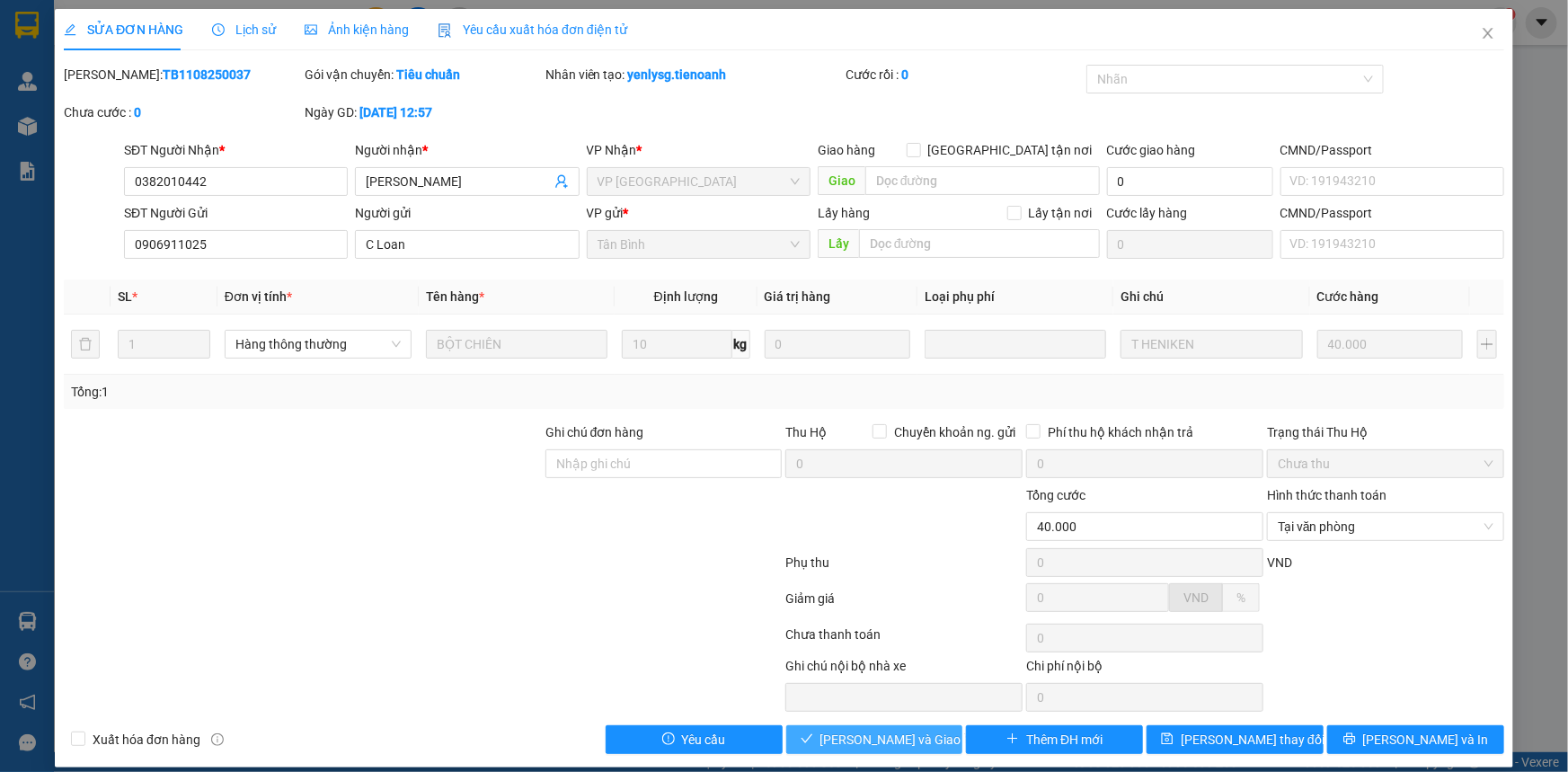
click at [878, 735] on span "Lưu và Giao hàng" at bounding box center [907, 739] width 172 height 20
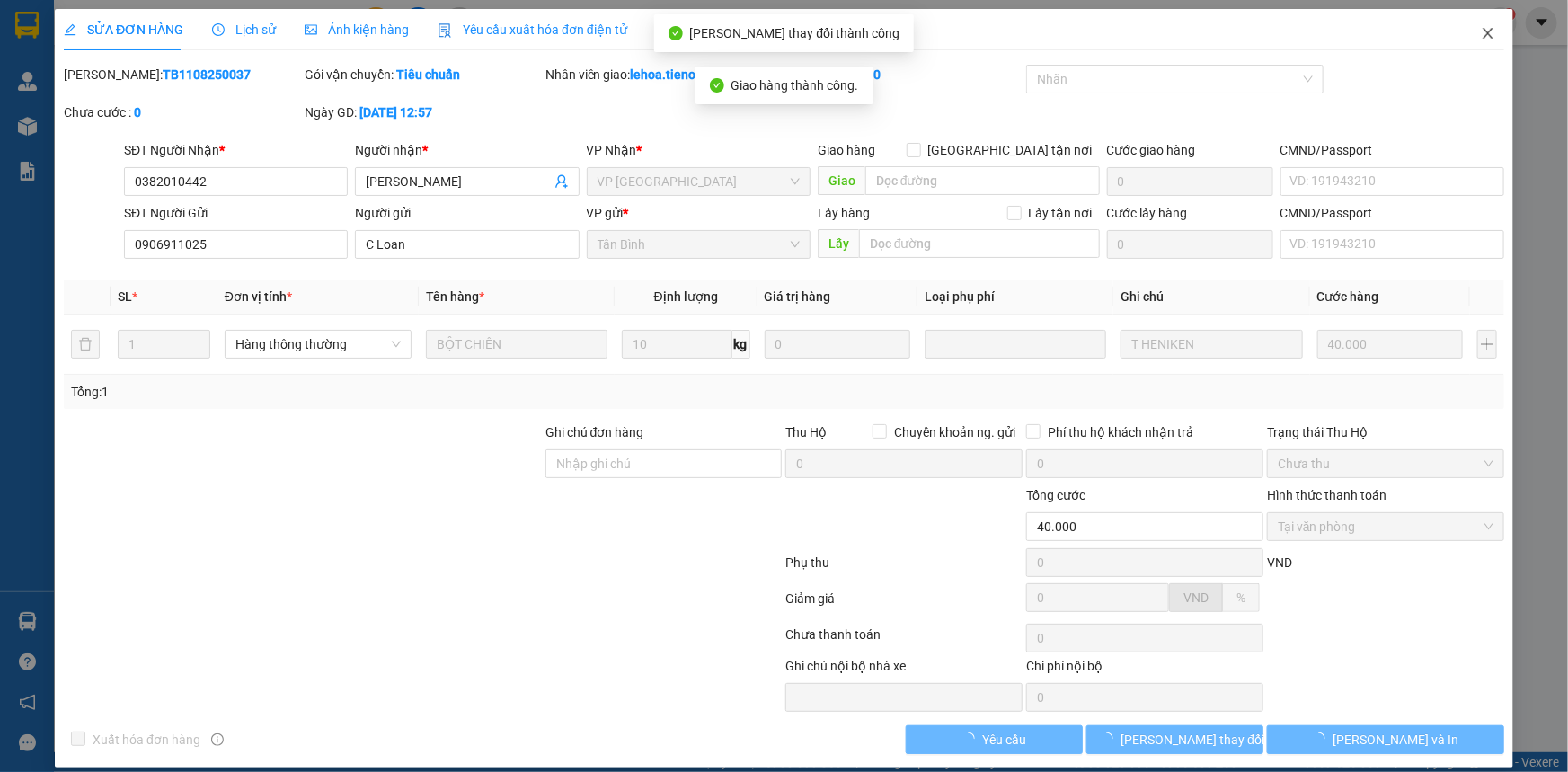
click at [1481, 36] on icon "close" at bounding box center [1488, 33] width 14 height 14
